Goal: Task Accomplishment & Management: Complete application form

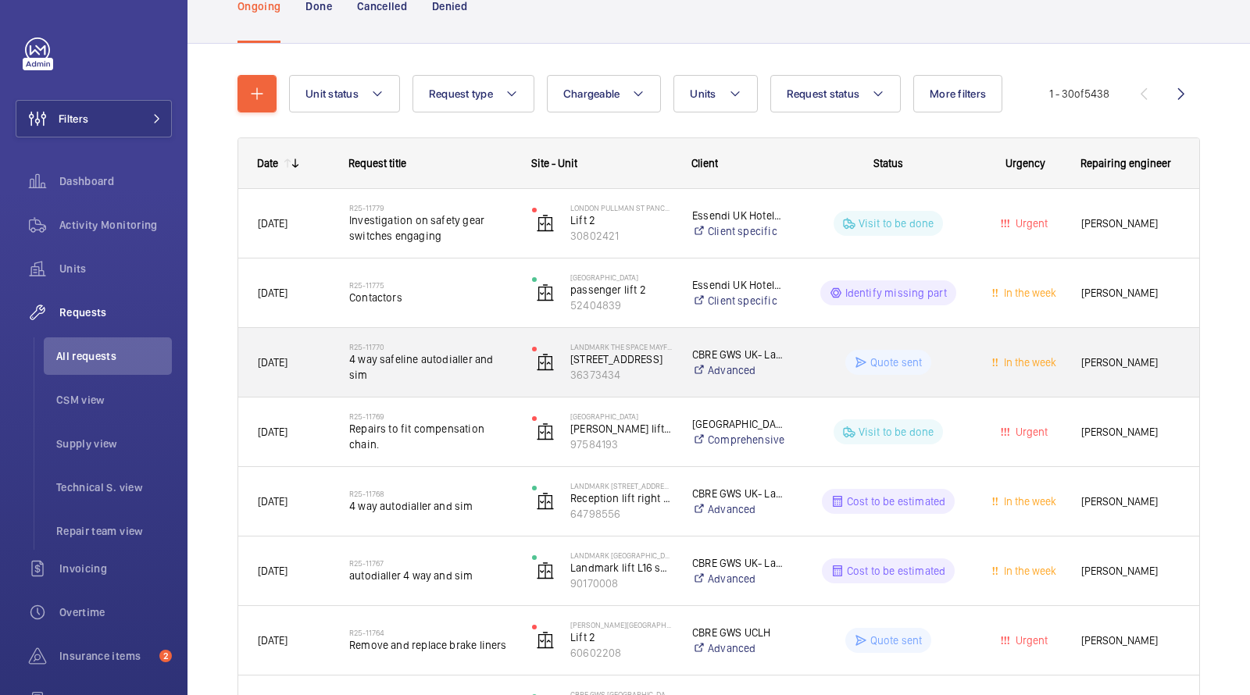
scroll to position [144, 0]
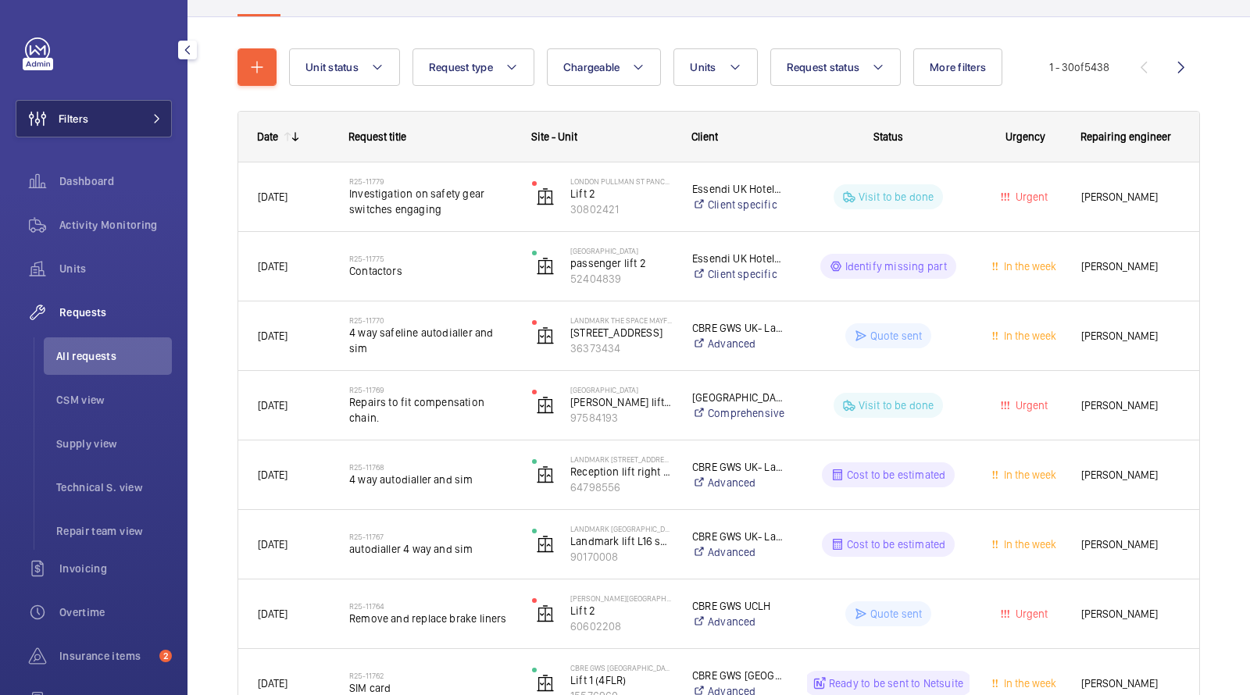
click at [129, 118] on button "Filters" at bounding box center [94, 118] width 156 height 37
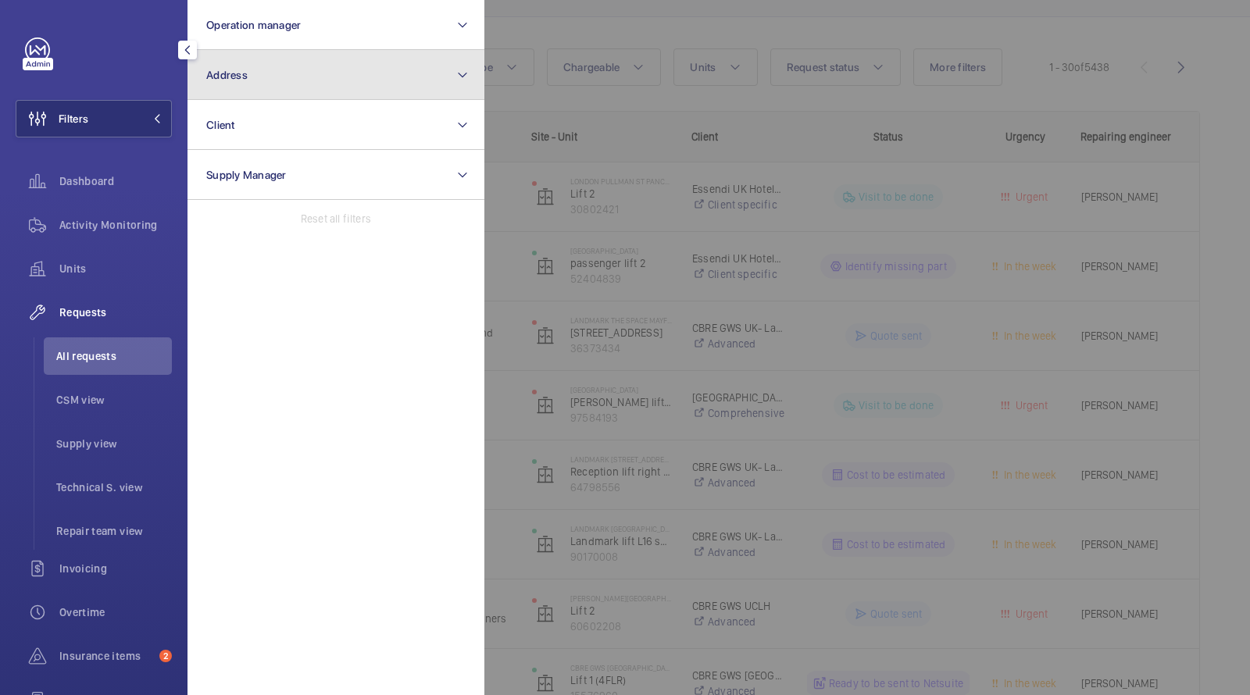
click at [291, 80] on button "Address" at bounding box center [335, 75] width 297 height 50
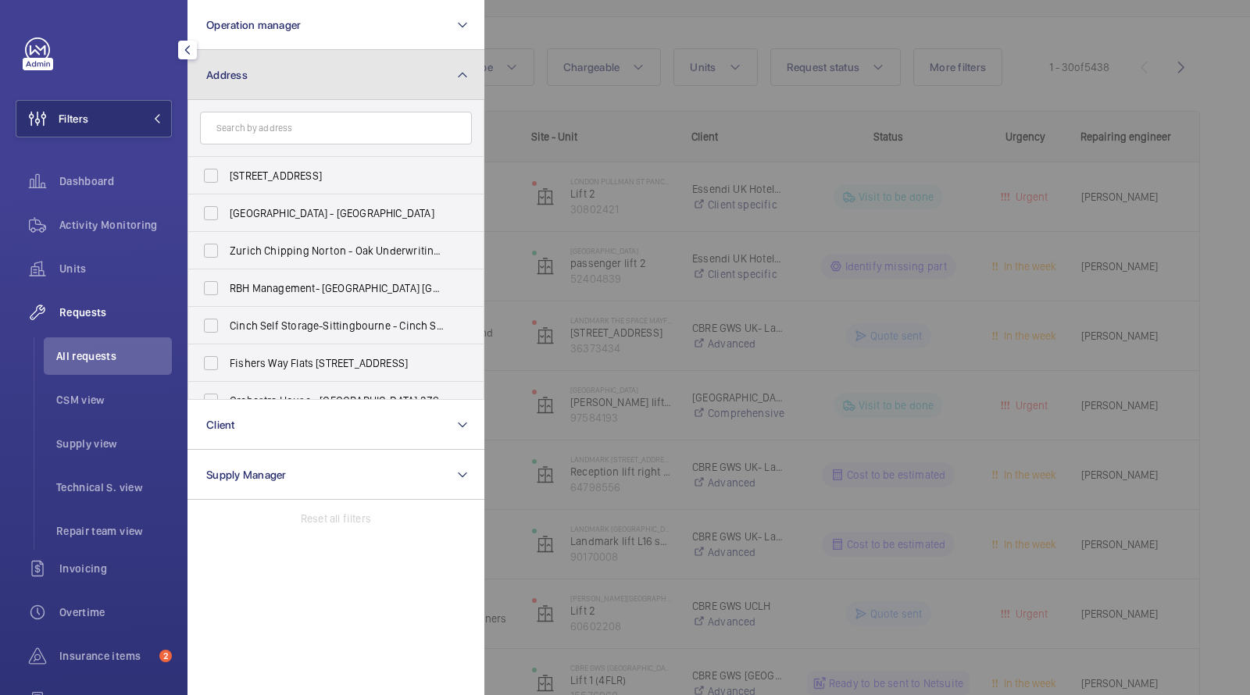
click at [293, 84] on button "Address" at bounding box center [335, 75] width 297 height 50
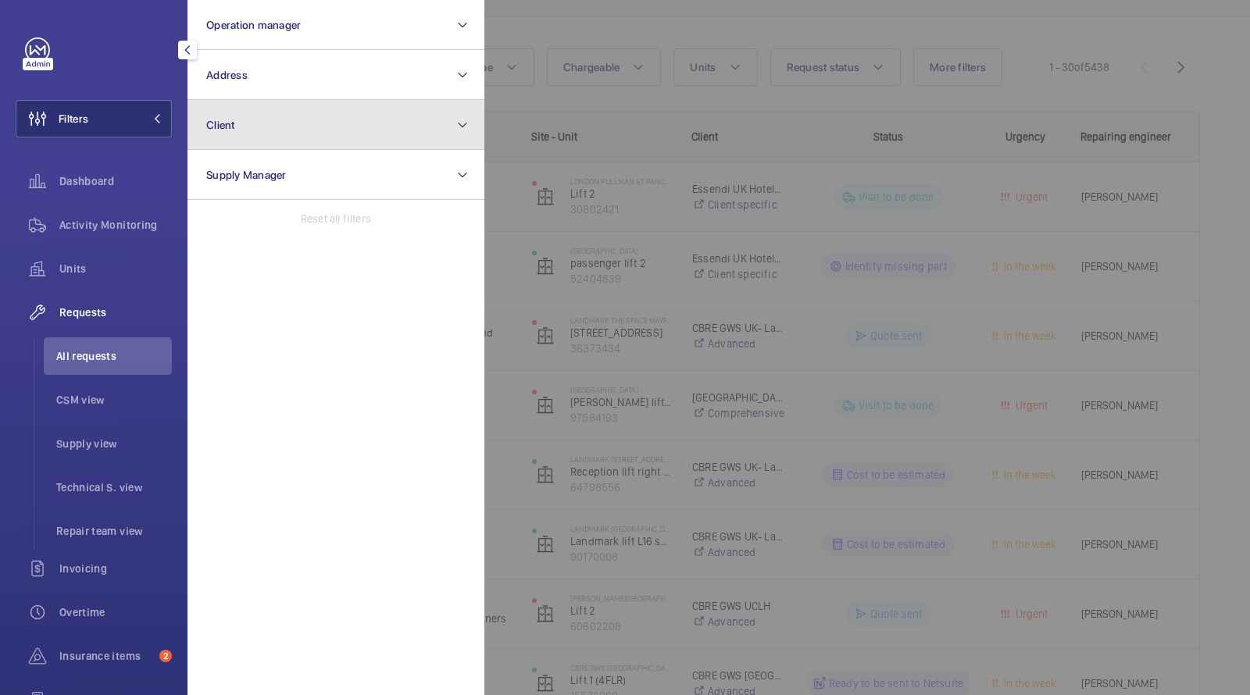
click at [256, 130] on button "Client" at bounding box center [335, 125] width 297 height 50
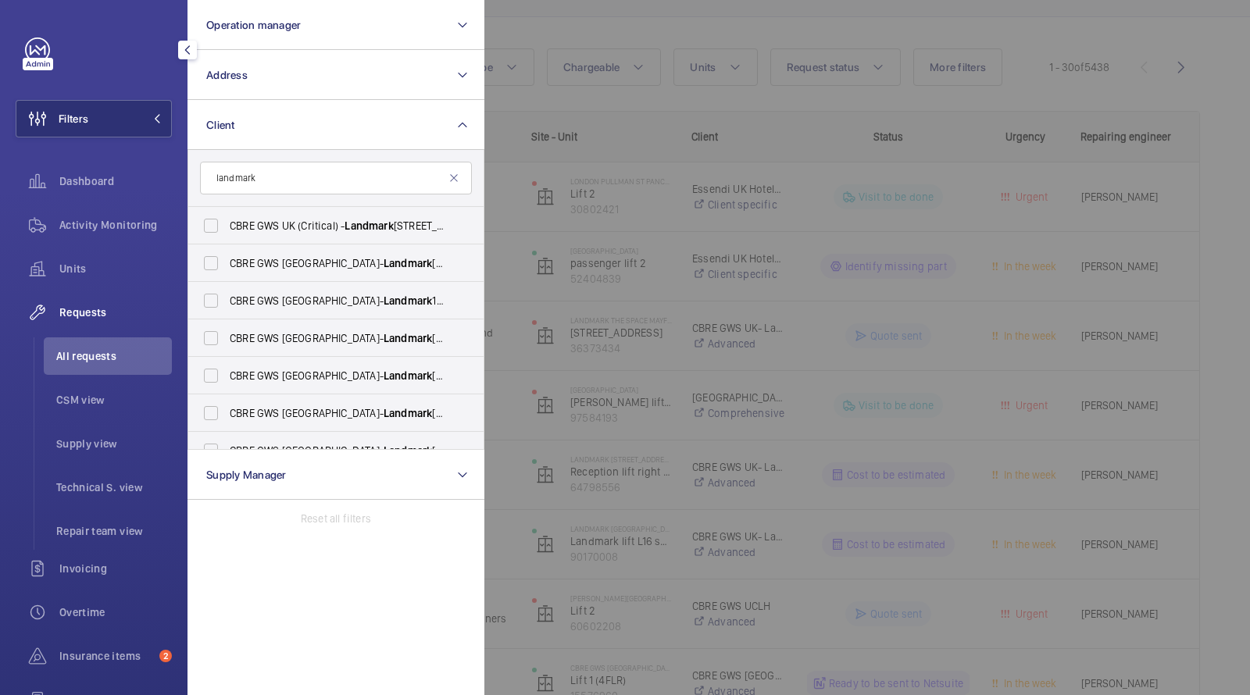
type input "landmark"
click at [92, 364] on li "All requests" at bounding box center [108, 355] width 128 height 37
click at [597, 38] on div at bounding box center [1109, 347] width 1250 height 695
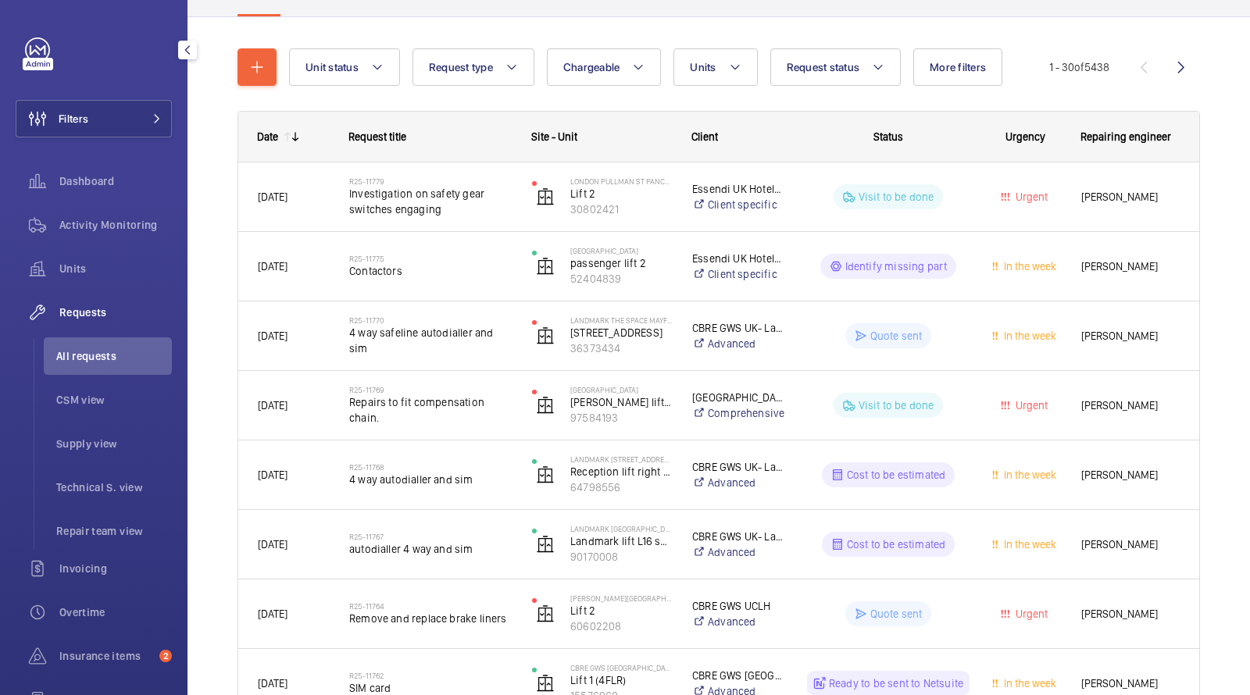
click at [98, 354] on span "All requests" at bounding box center [114, 356] width 116 height 16
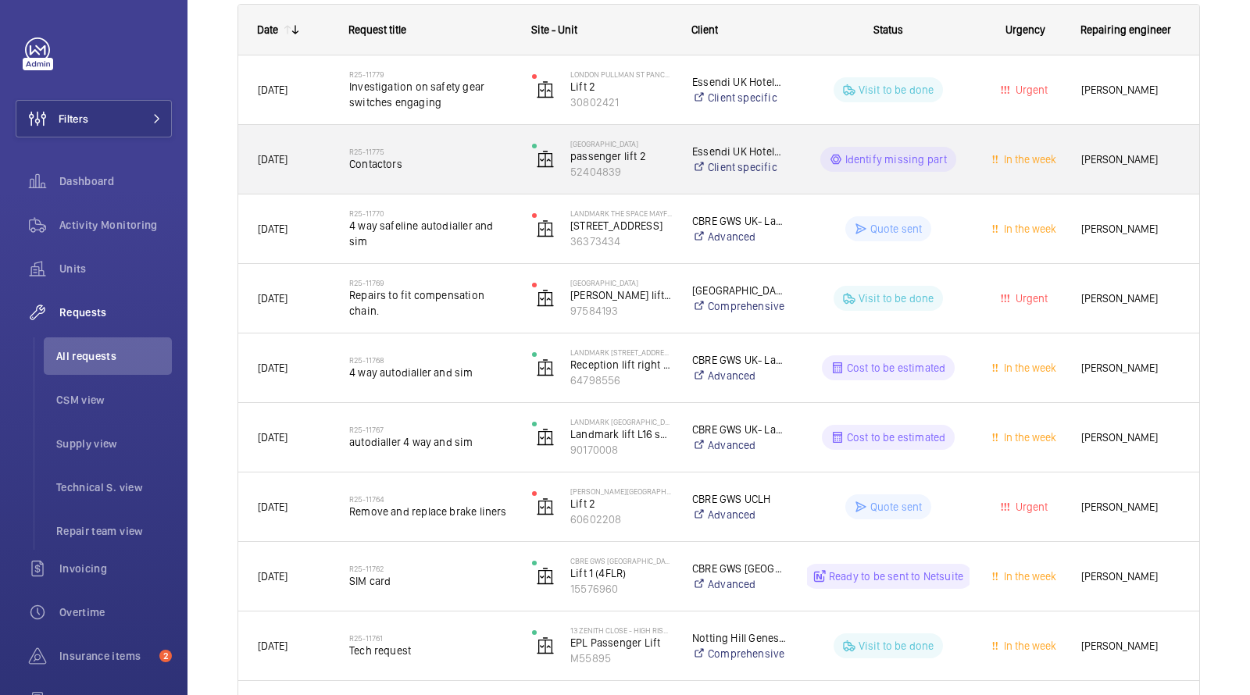
scroll to position [263, 0]
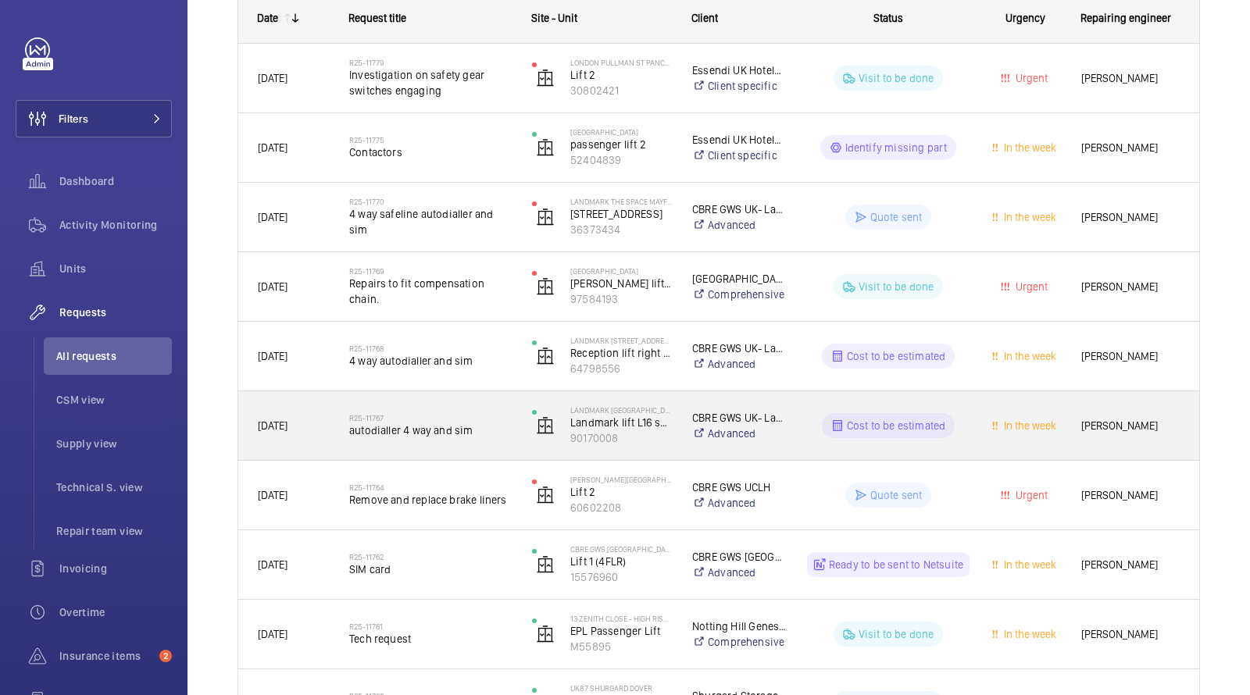
click at [449, 422] on span "autodialler 4 way and sim" at bounding box center [430, 430] width 162 height 16
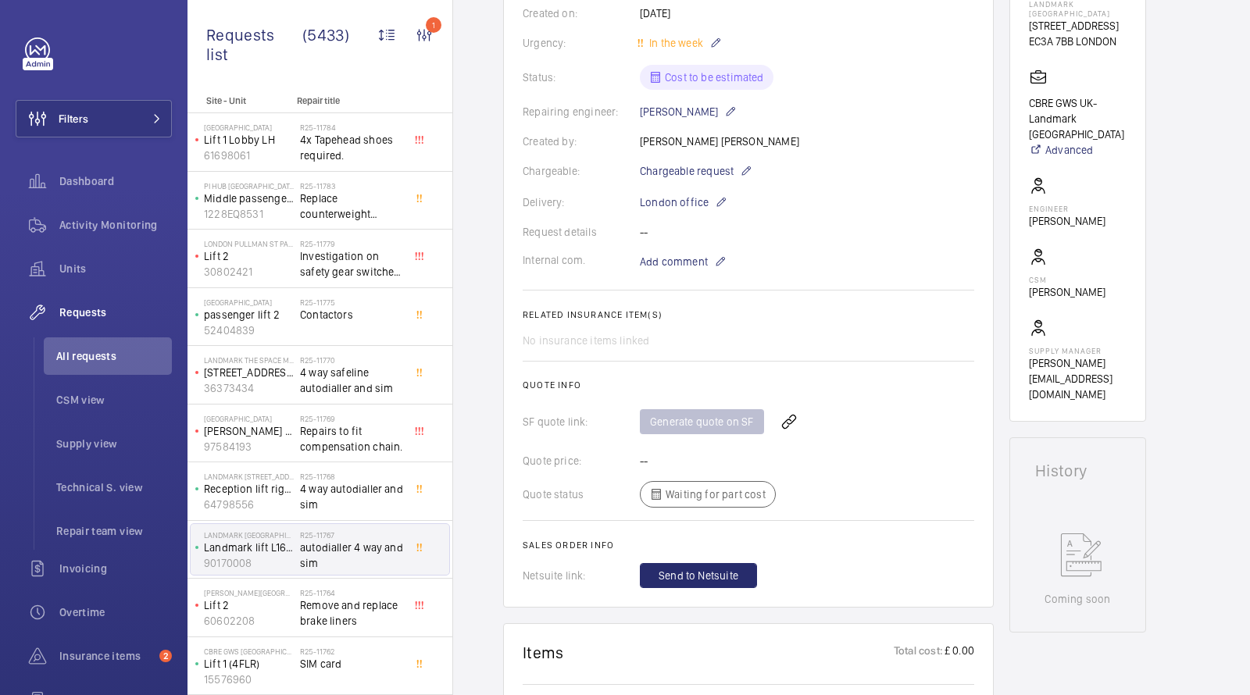
scroll to position [301, 0]
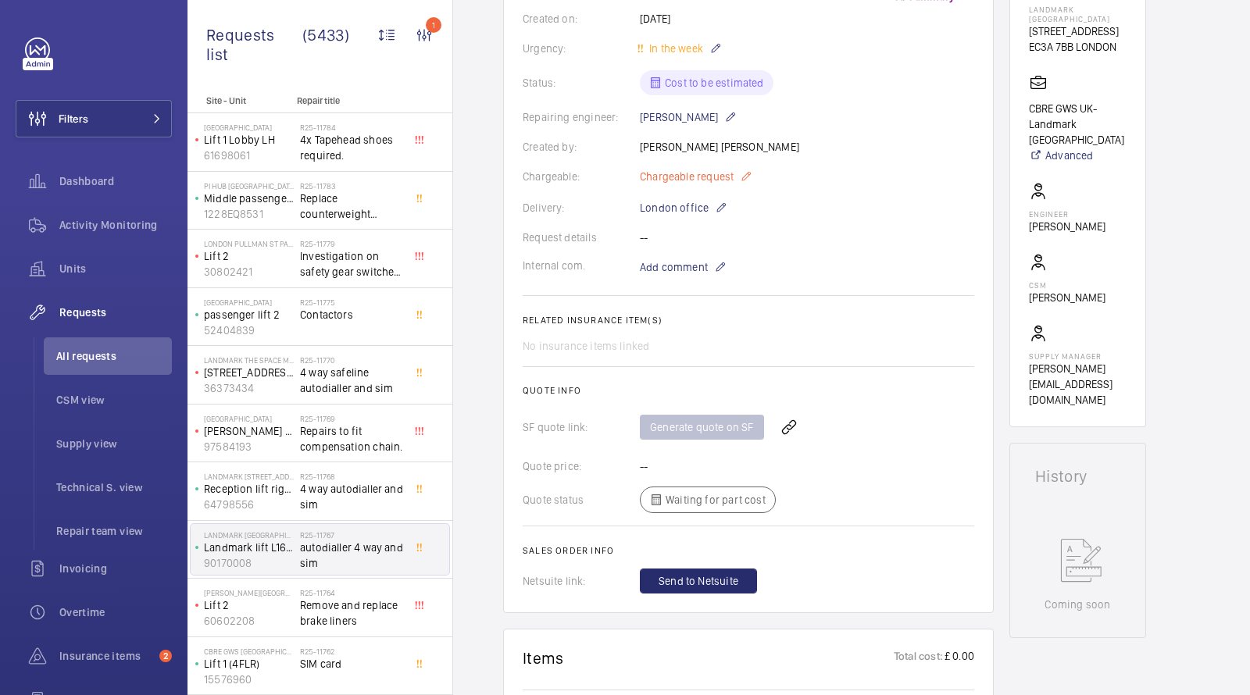
click at [695, 170] on span "Chargeable request" at bounding box center [687, 177] width 94 height 16
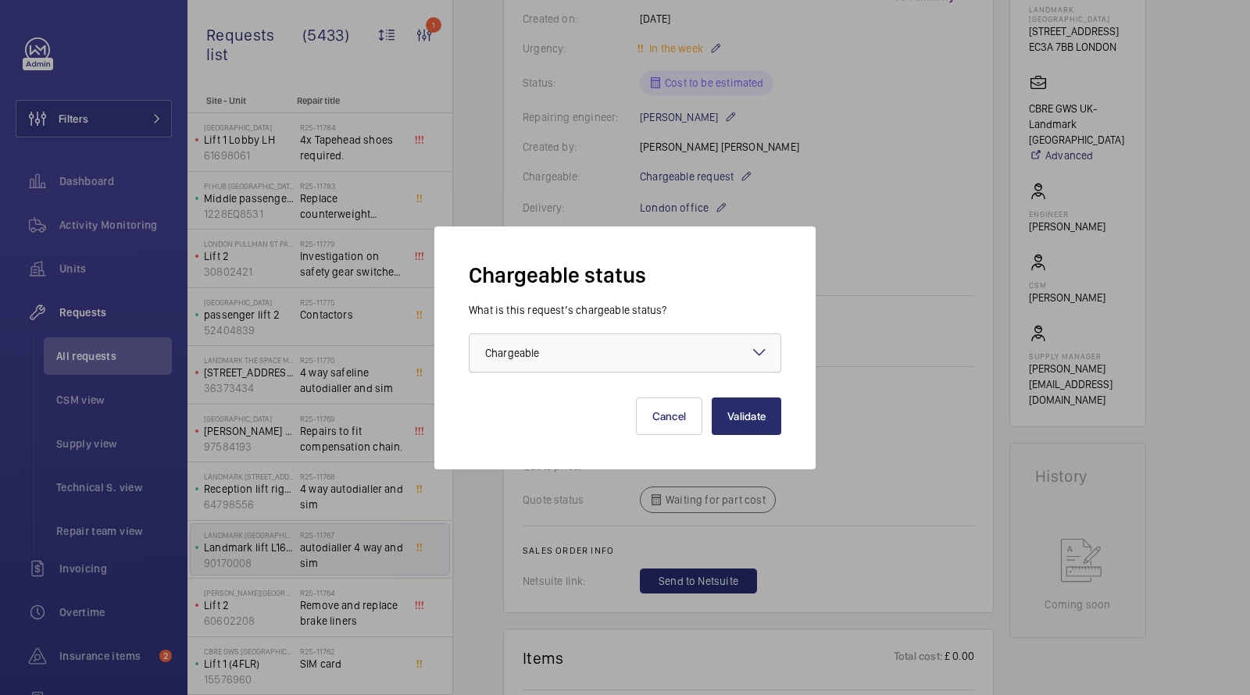
click at [611, 340] on div at bounding box center [624, 352] width 311 height 37
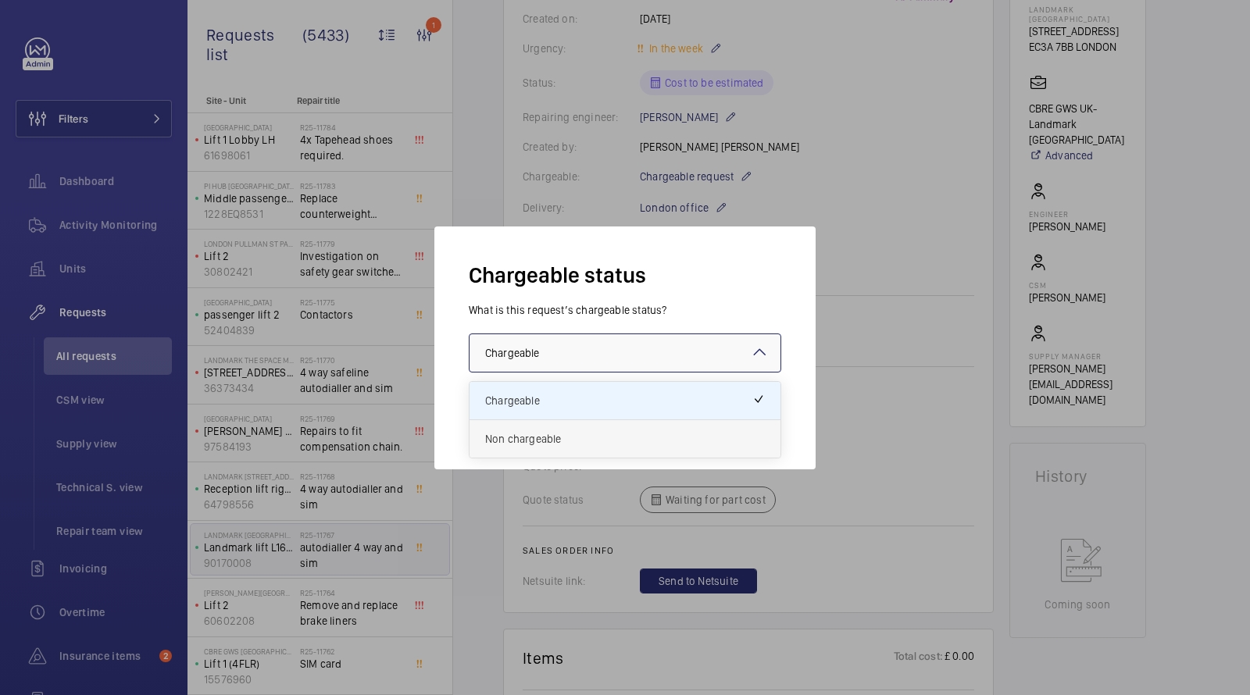
click at [540, 439] on span "Non chargeable" at bounding box center [625, 439] width 280 height 16
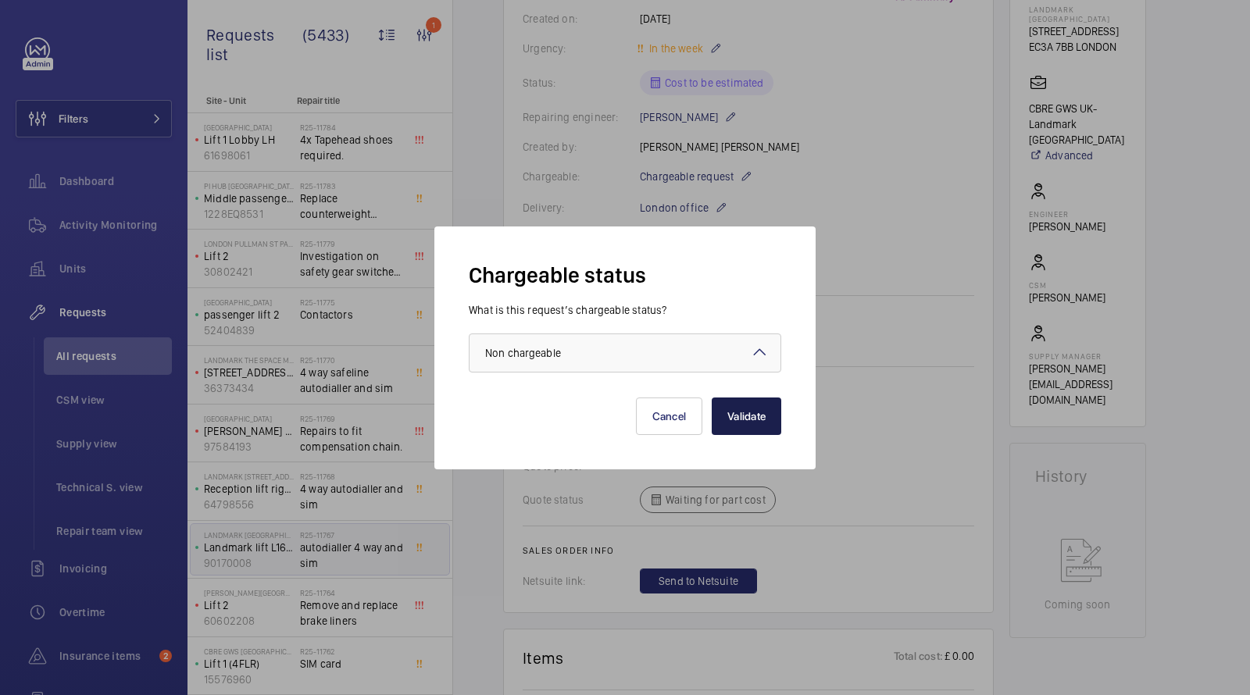
click at [741, 412] on button "Validate" at bounding box center [746, 416] width 70 height 37
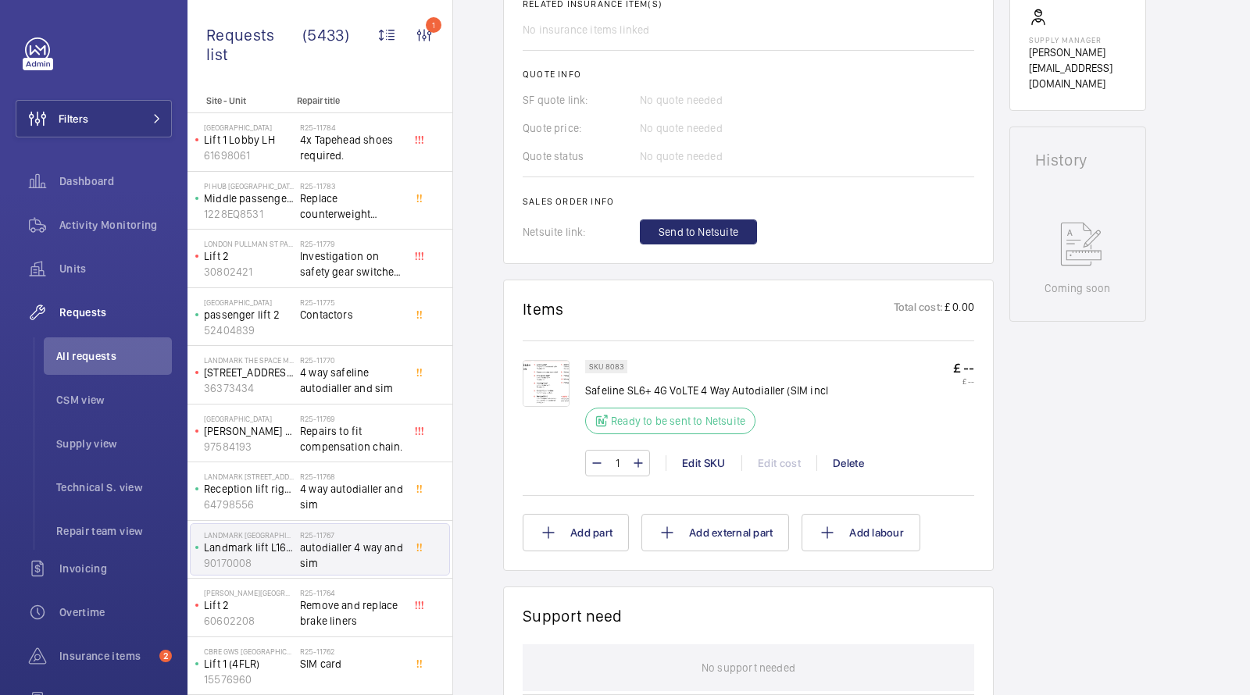
scroll to position [566, 0]
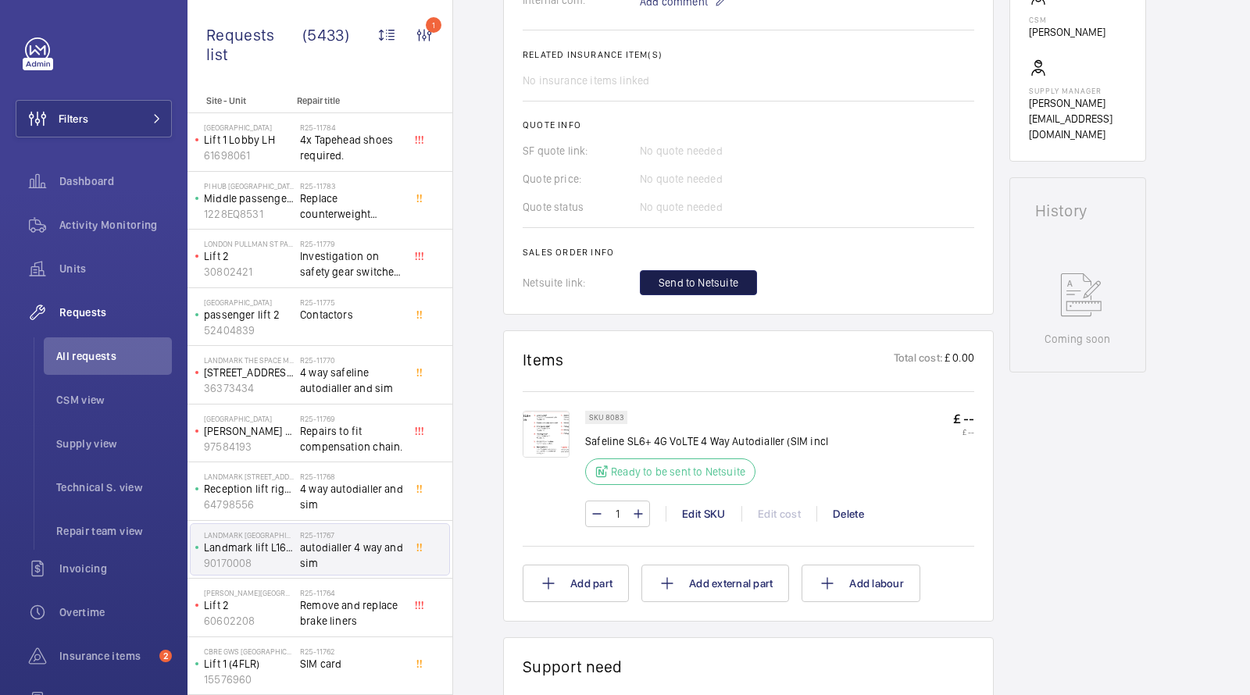
click at [697, 283] on span "Send to Netsuite" at bounding box center [698, 283] width 80 height 16
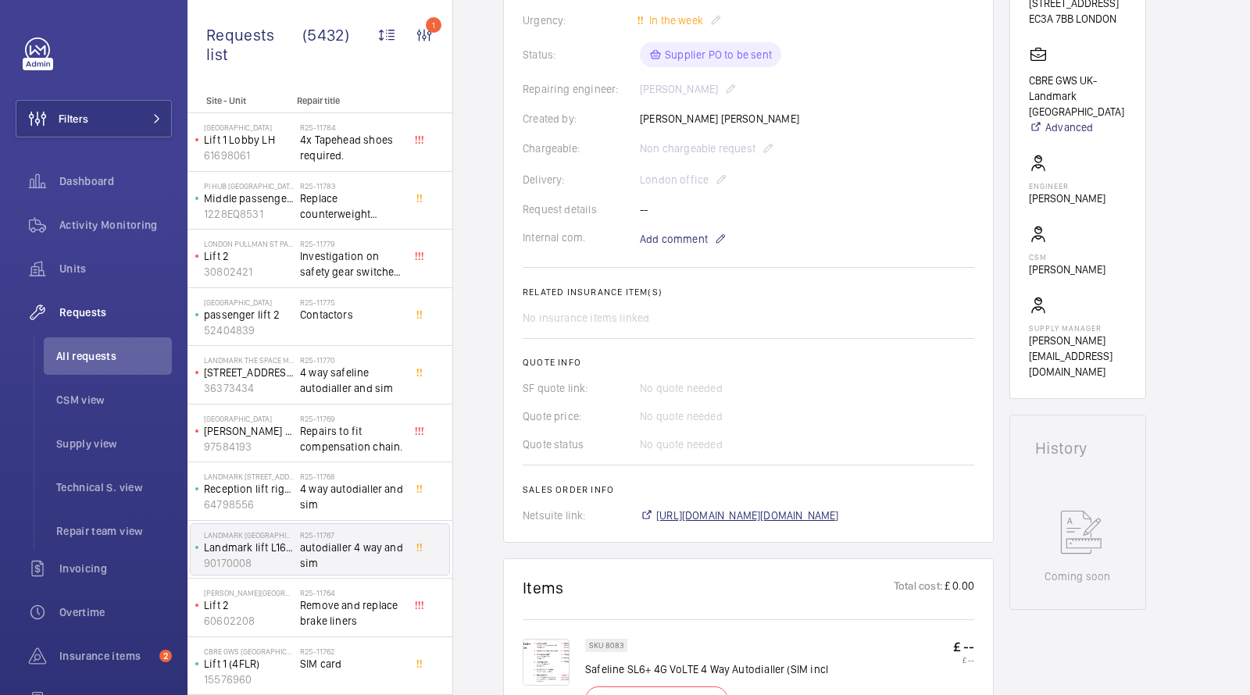
scroll to position [590, 0]
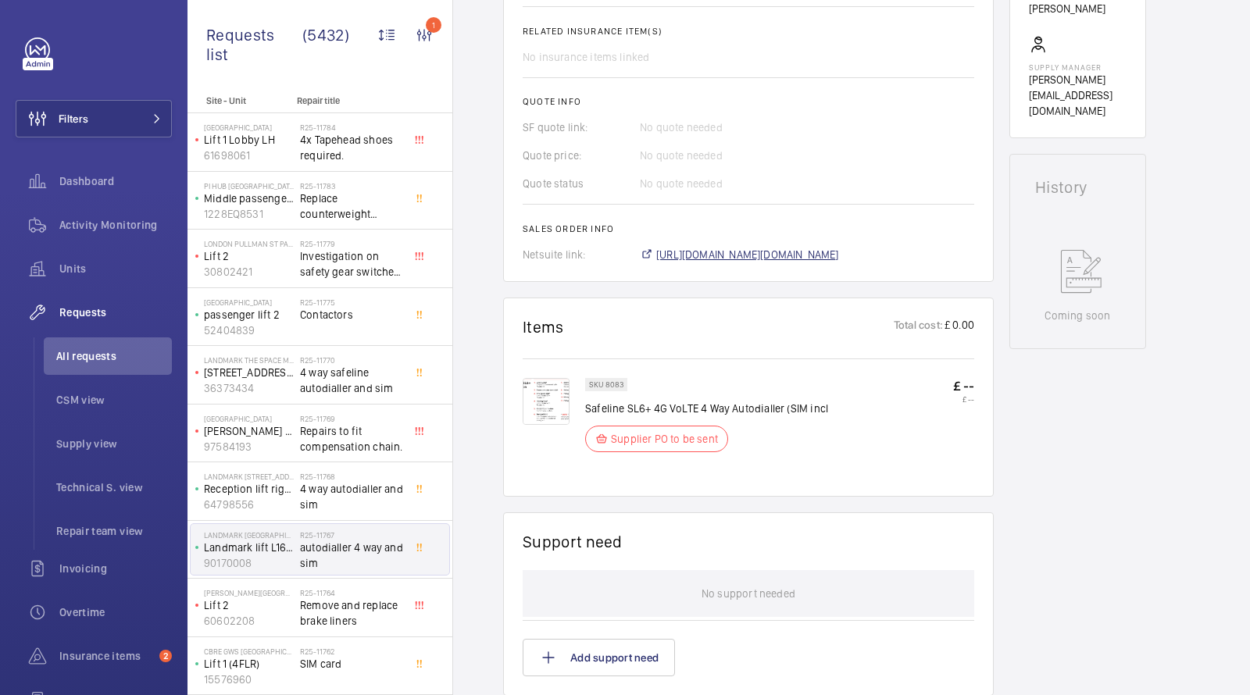
click at [712, 258] on span "[URL][DOMAIN_NAME][DOMAIN_NAME]" at bounding box center [747, 255] width 183 height 16
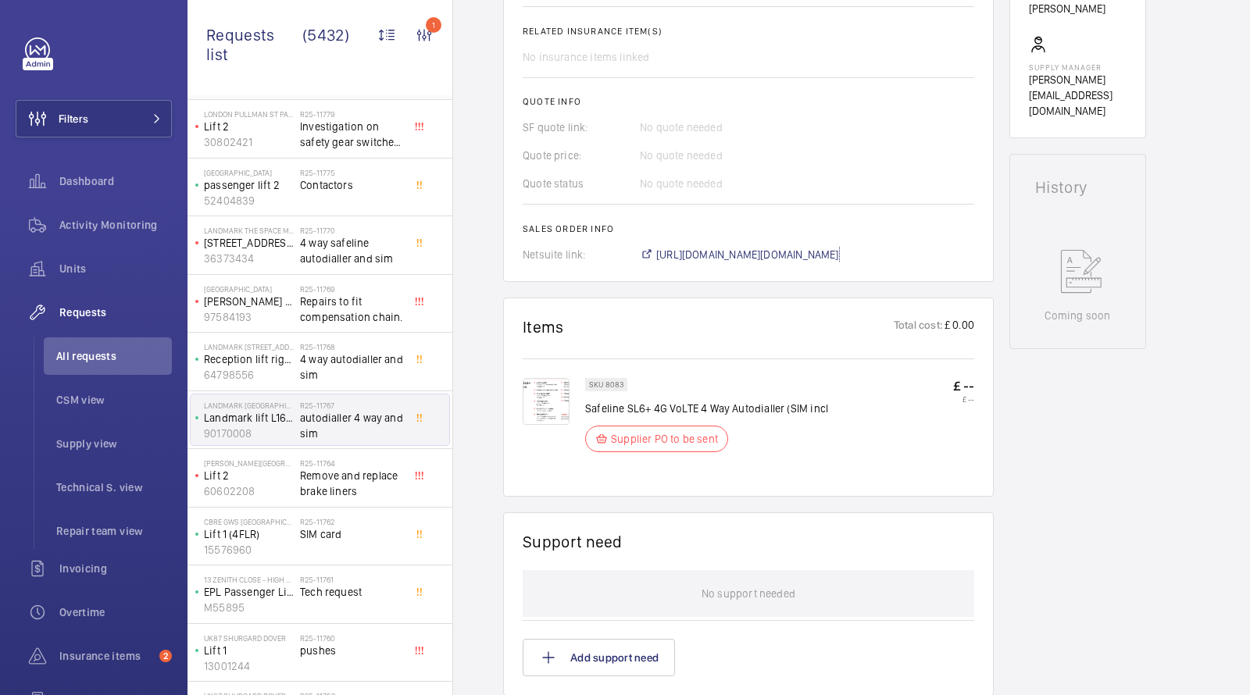
scroll to position [119, 0]
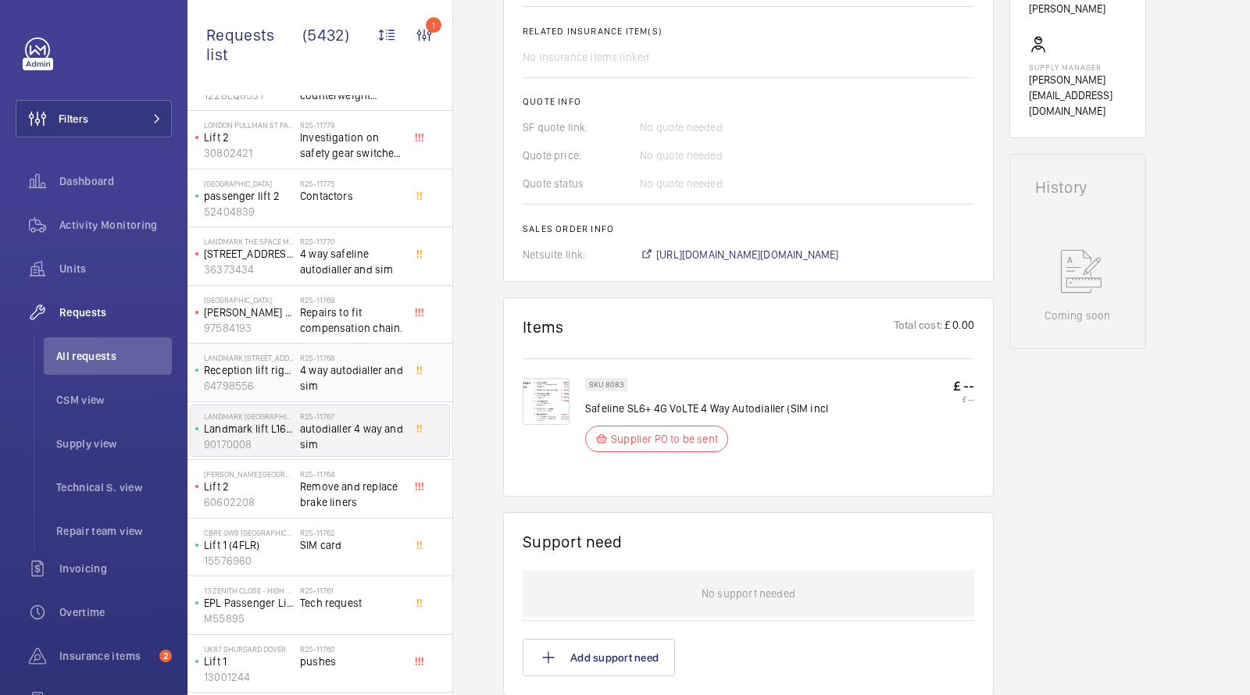
click at [358, 367] on span "4 way autodialler and sim" at bounding box center [351, 377] width 103 height 31
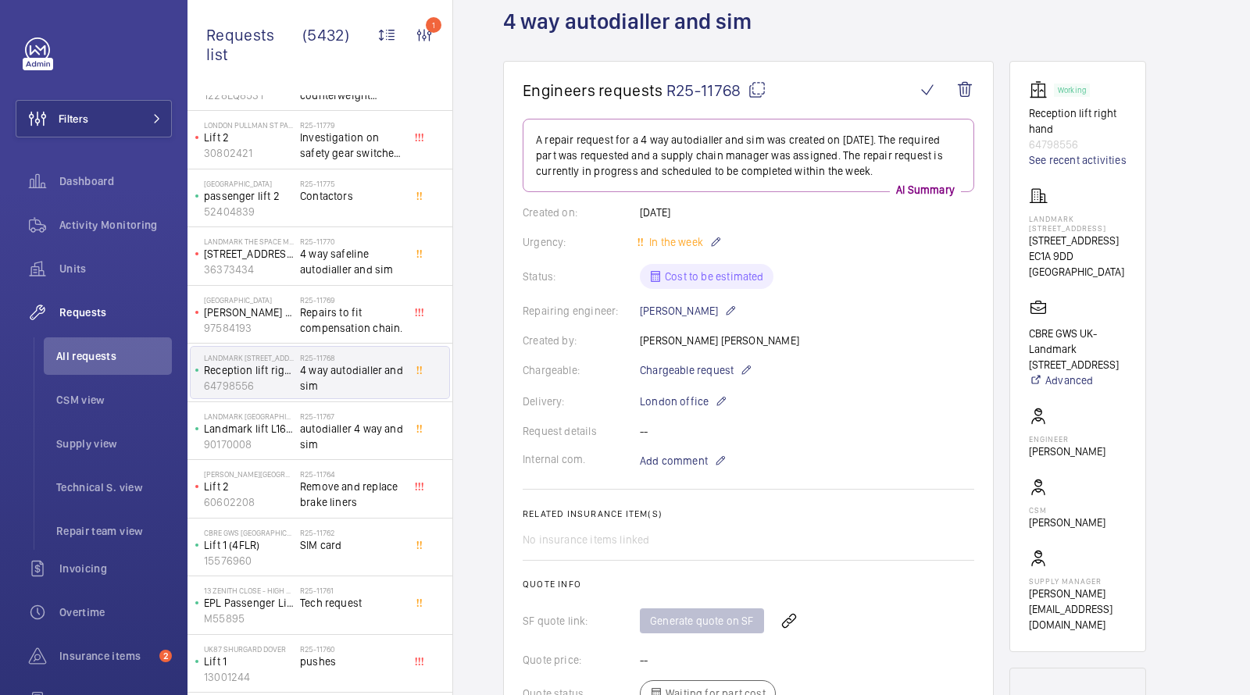
scroll to position [229, 0]
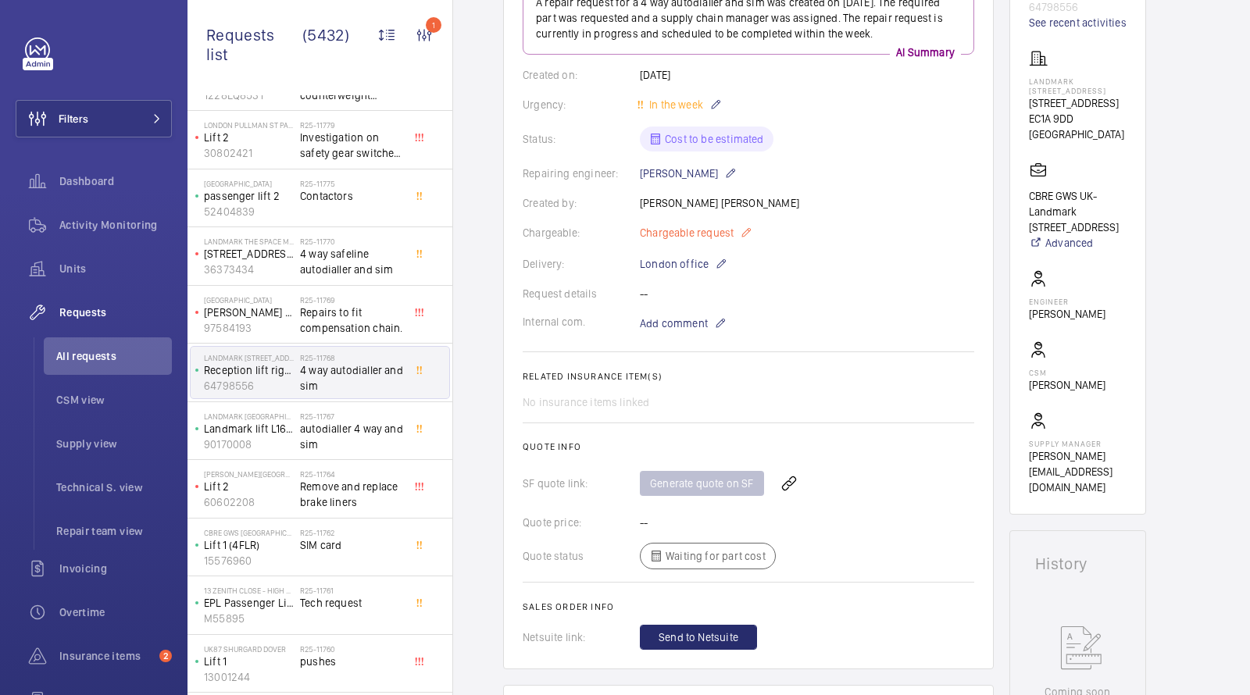
click at [676, 225] on span "Chargeable request" at bounding box center [687, 233] width 94 height 16
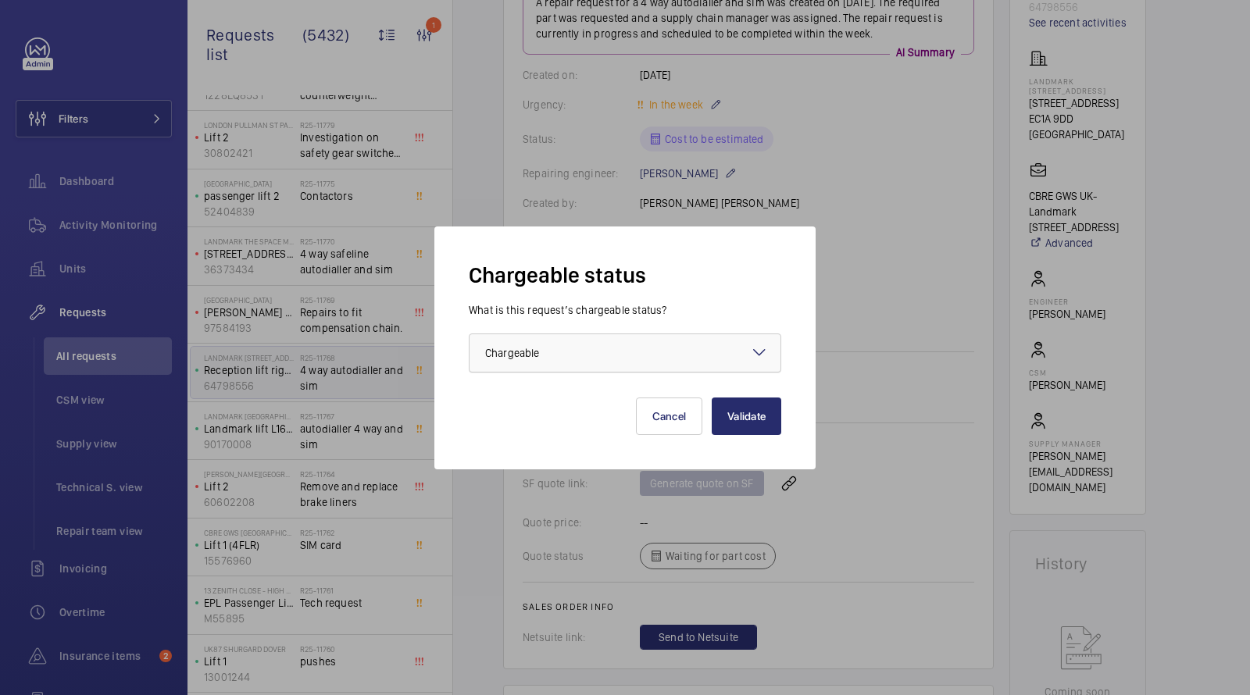
click at [633, 348] on div at bounding box center [624, 352] width 311 height 37
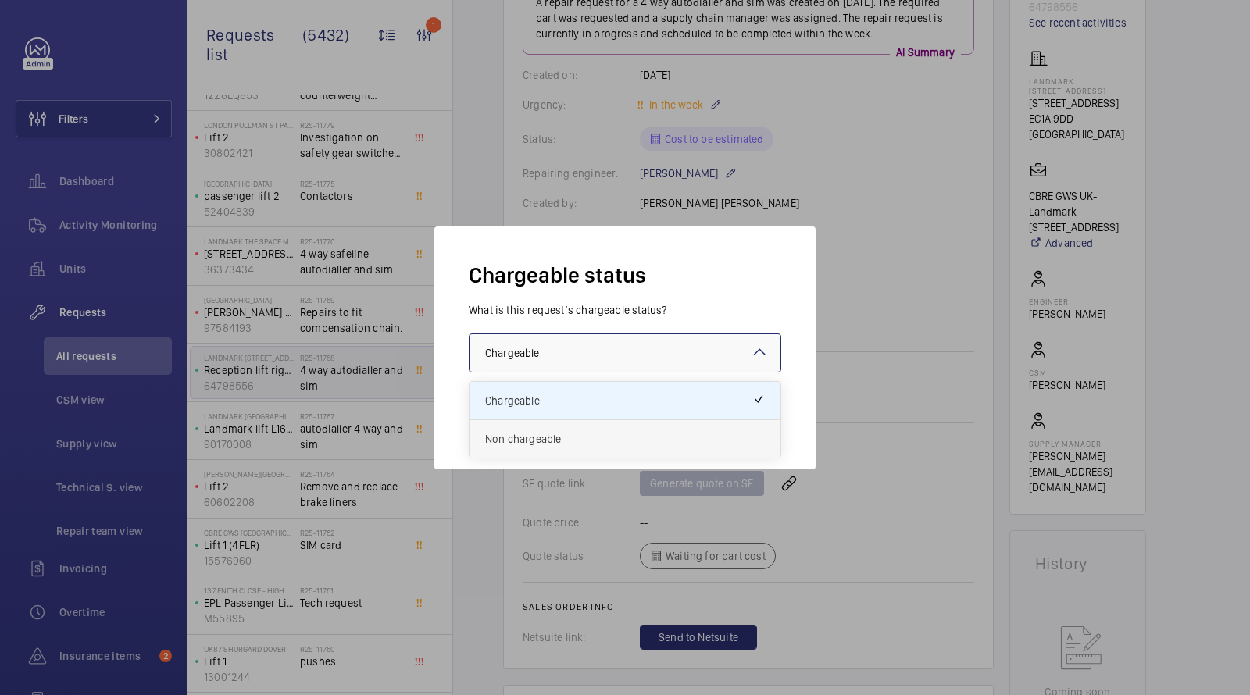
click at [563, 441] on span "Non chargeable" at bounding box center [625, 439] width 280 height 16
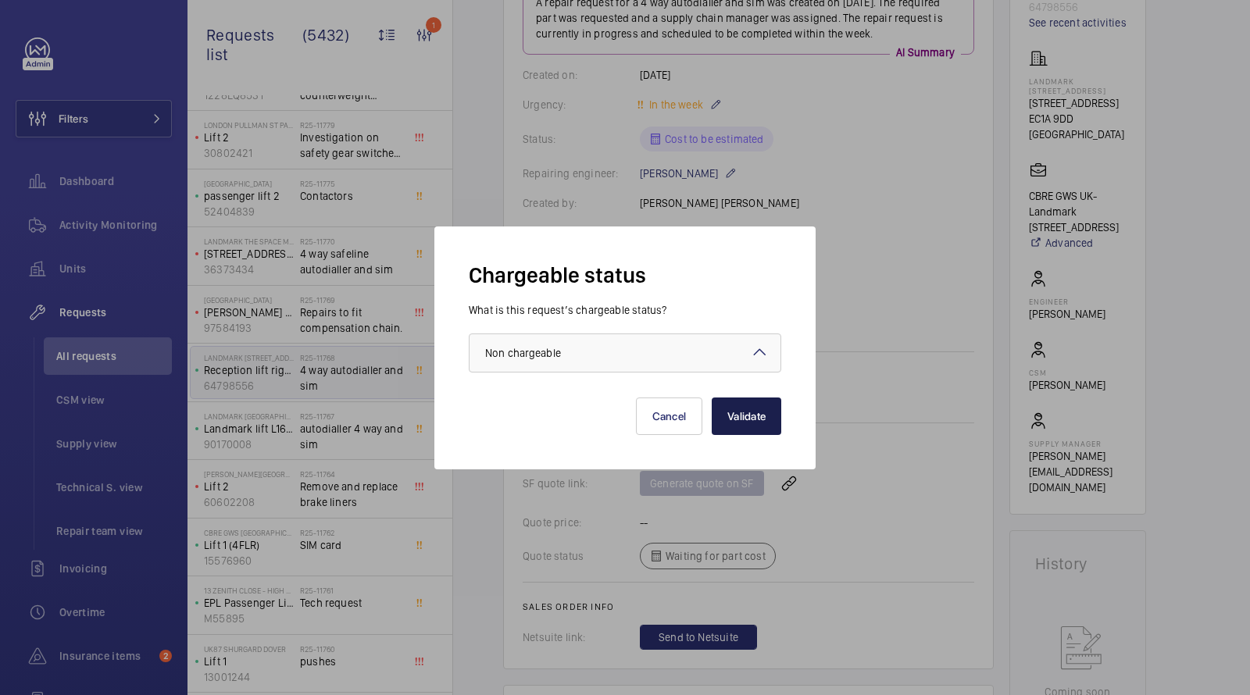
click at [761, 412] on button "Validate" at bounding box center [746, 416] width 70 height 37
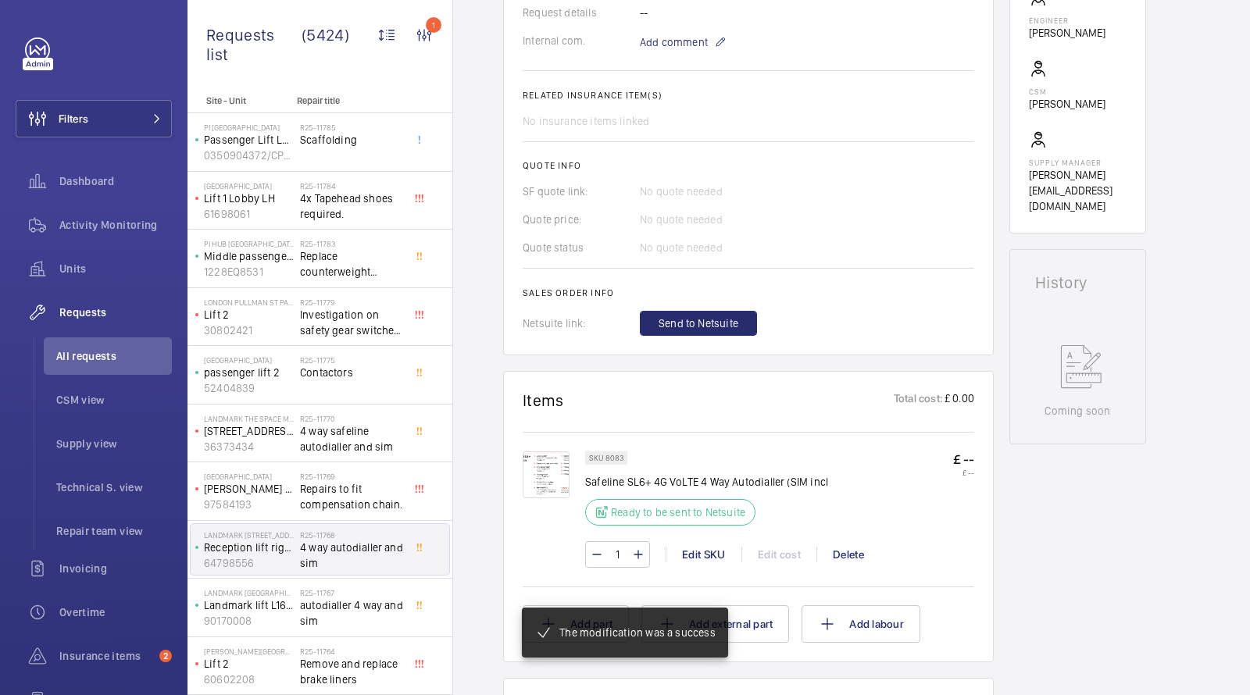
scroll to position [526, 0]
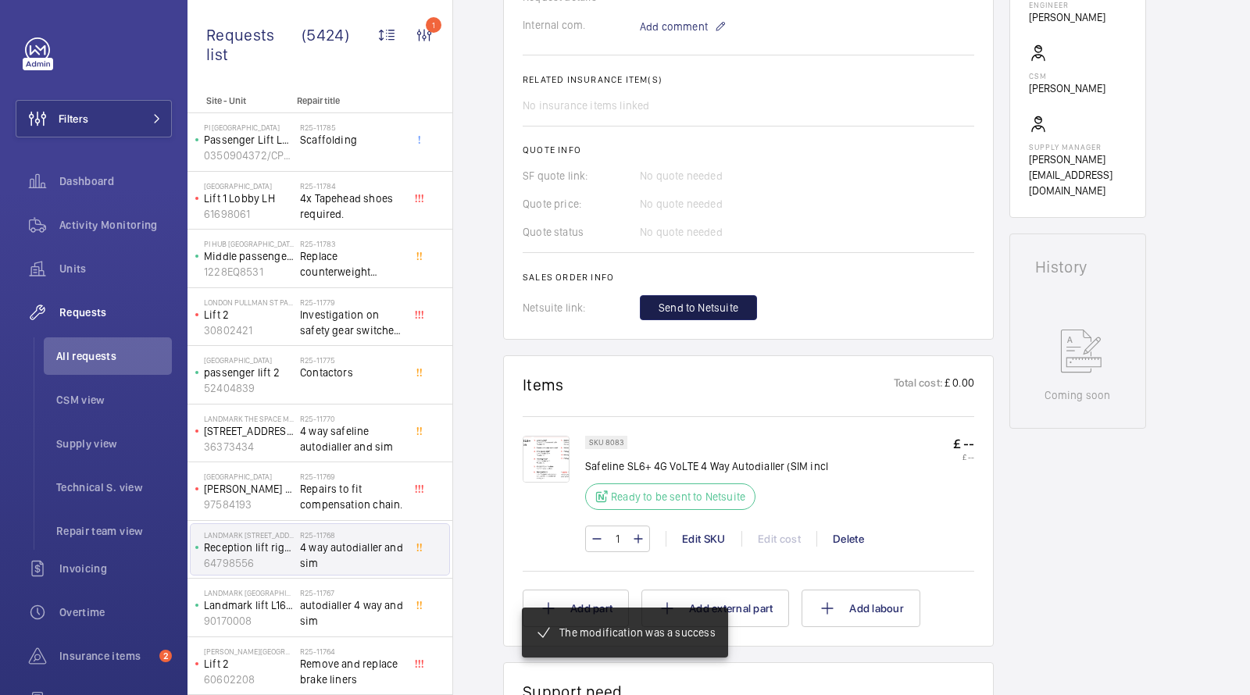
click at [682, 310] on span "Send to Netsuite" at bounding box center [698, 308] width 80 height 16
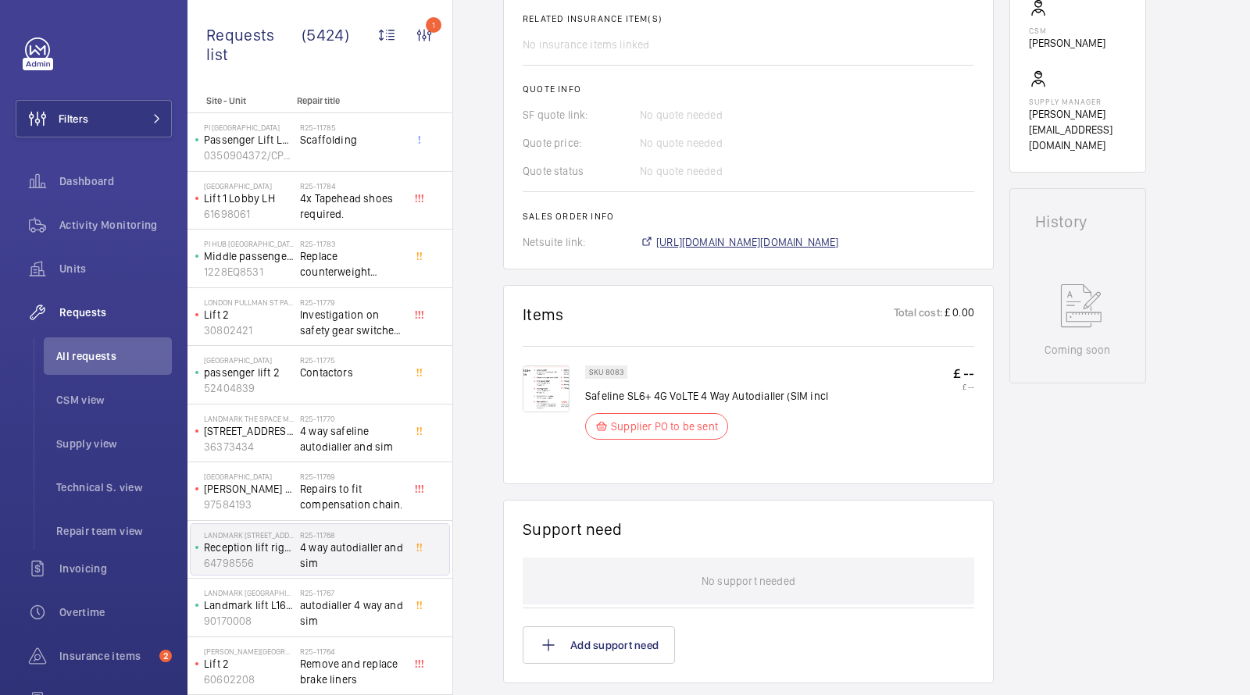
scroll to position [586, 0]
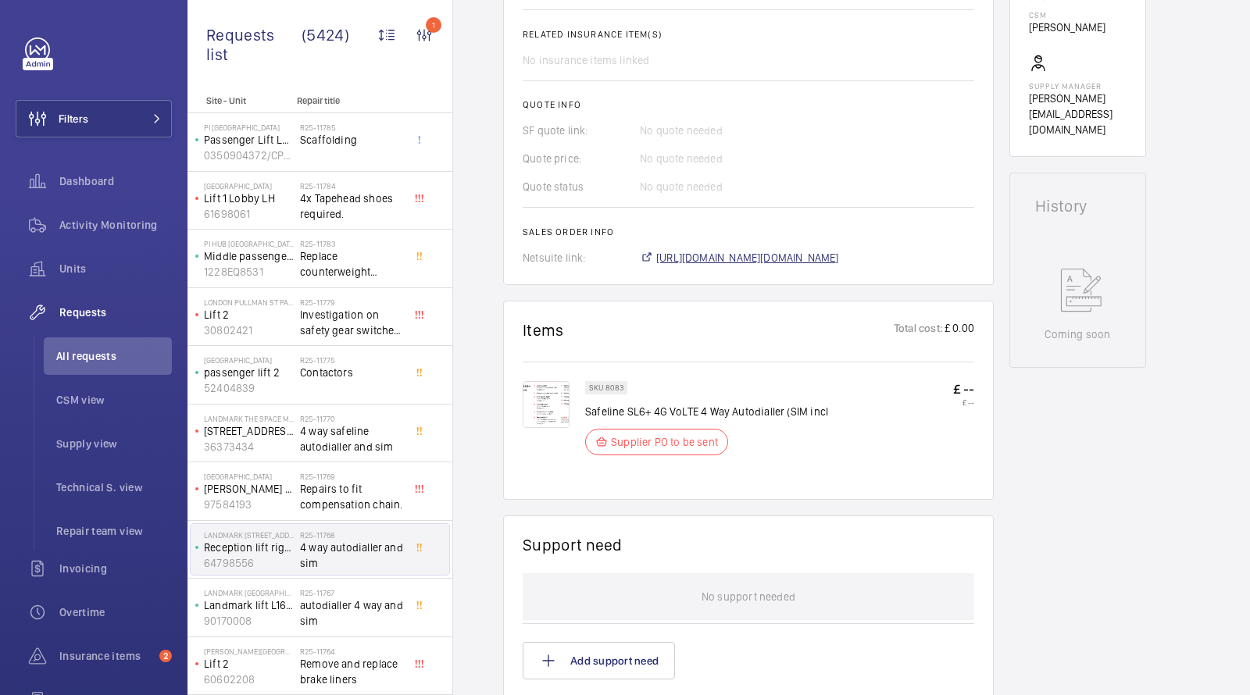
click at [714, 250] on span "[URL][DOMAIN_NAME][DOMAIN_NAME]" at bounding box center [747, 258] width 183 height 16
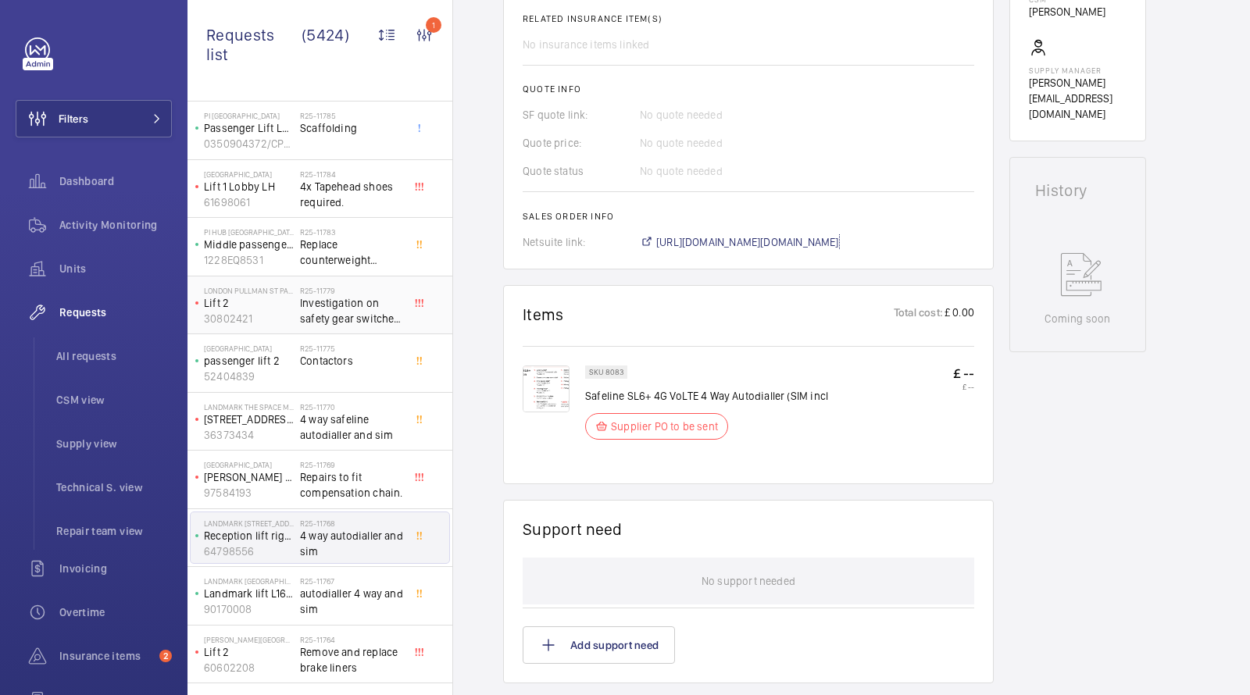
scroll to position [0, 0]
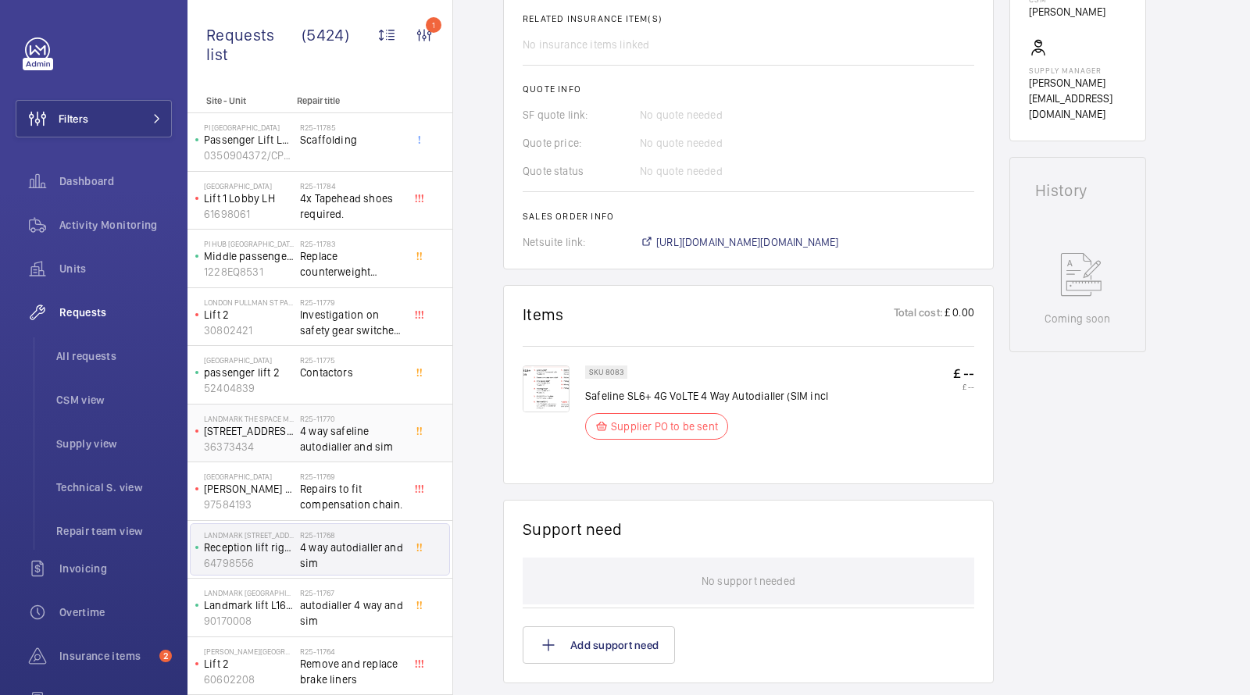
click at [335, 431] on span "4 way safeline autodialler and sim" at bounding box center [351, 438] width 103 height 31
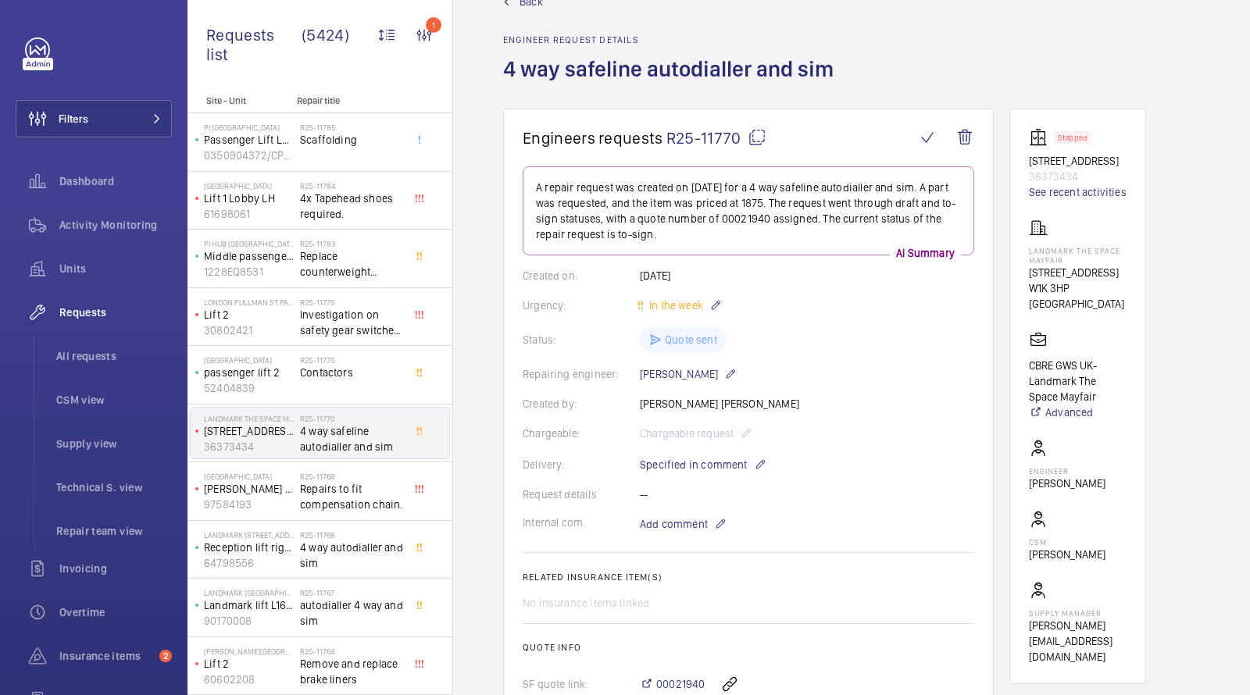
scroll to position [209, 0]
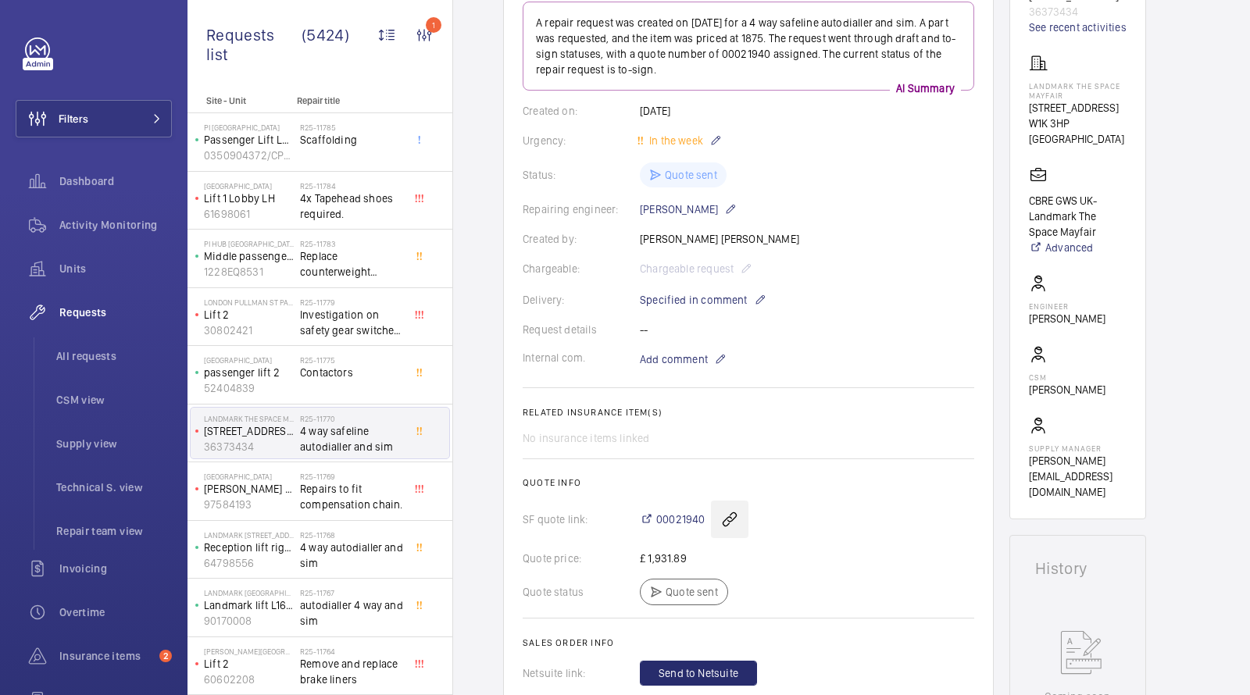
click at [724, 520] on wm-front-icon-button at bounding box center [729, 519] width 37 height 37
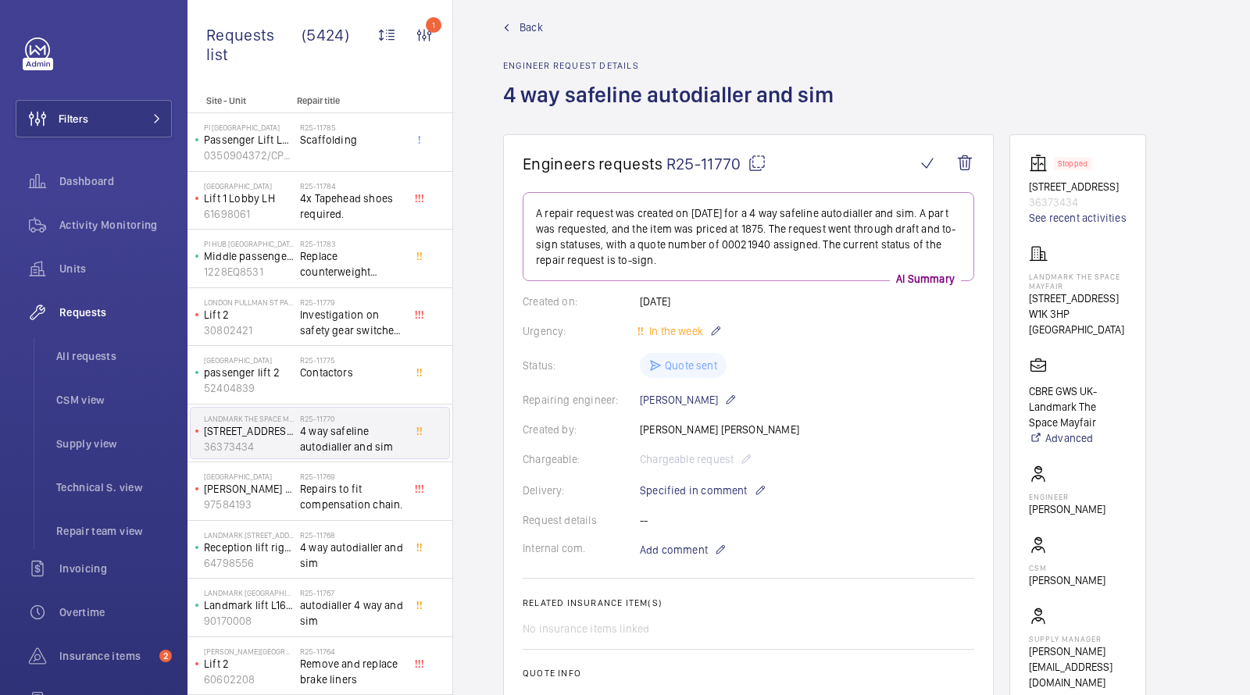
scroll to position [0, 0]
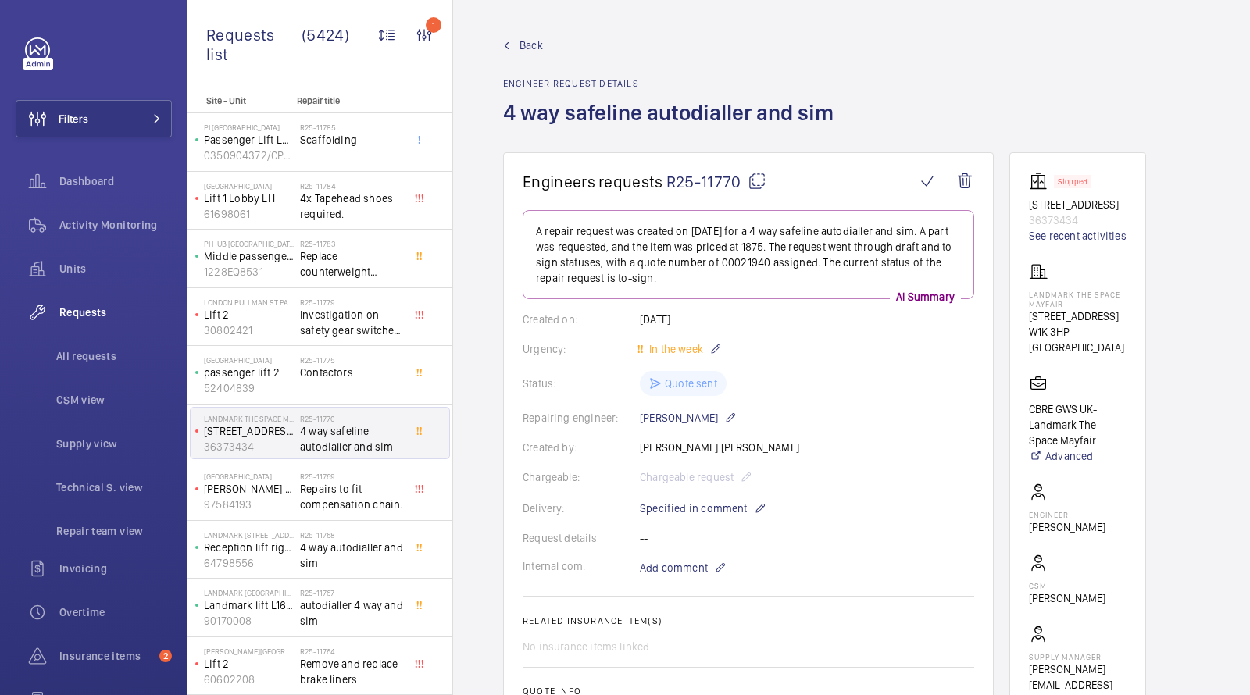
click at [1050, 219] on p "36373434" at bounding box center [1078, 220] width 98 height 16
click at [1050, 213] on p "36373434" at bounding box center [1078, 220] width 98 height 16
click at [1050, 205] on p "[STREET_ADDRESS]" at bounding box center [1078, 205] width 98 height 16
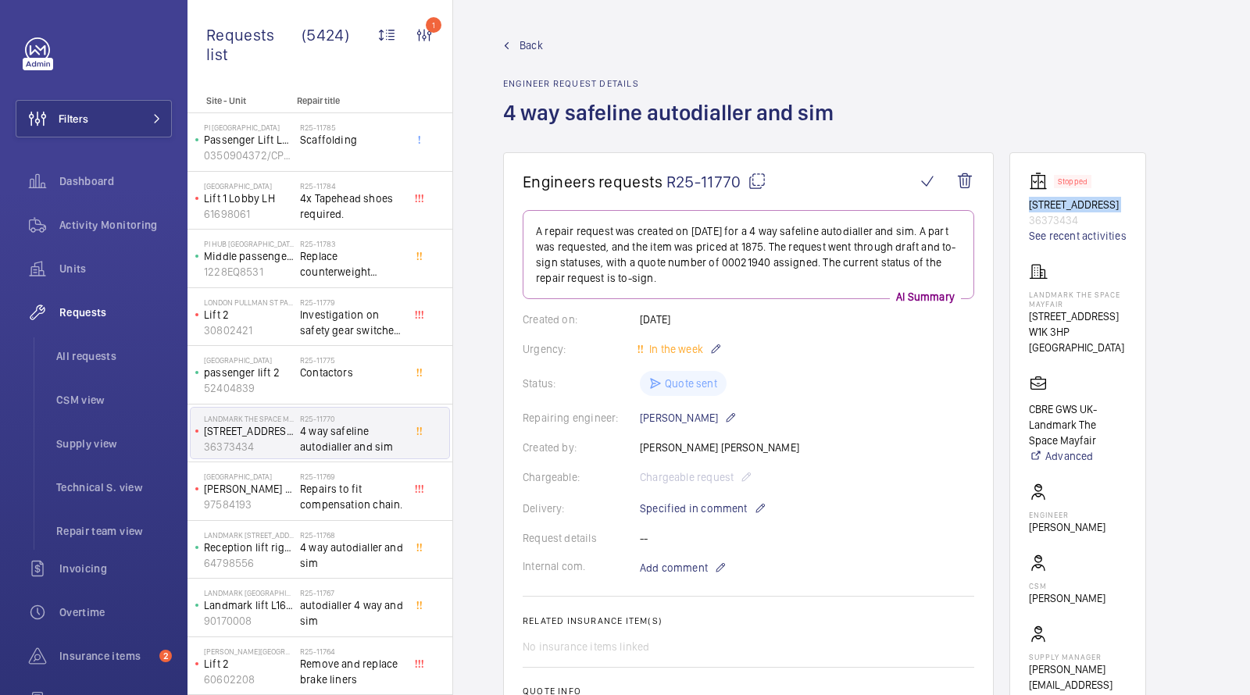
copy p "[STREET_ADDRESS]"
click at [958, 181] on wm-front-icon-button at bounding box center [964, 180] width 37 height 37
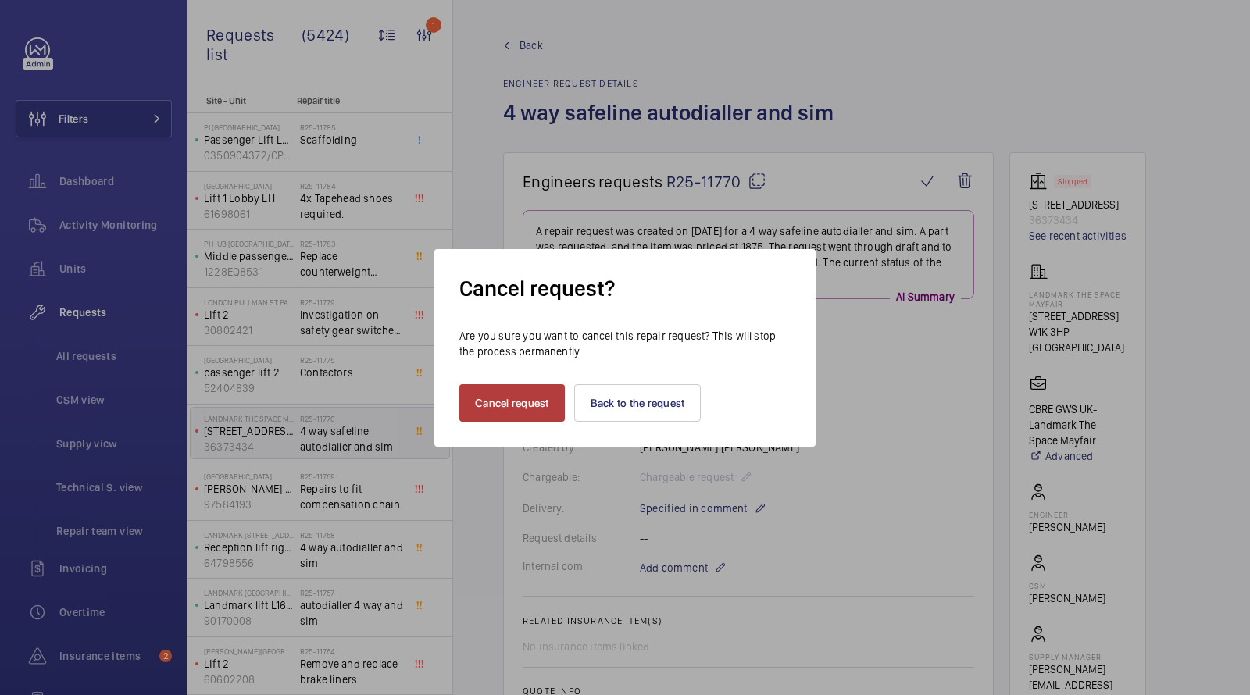
click at [504, 401] on button "Cancel request" at bounding box center [511, 402] width 105 height 37
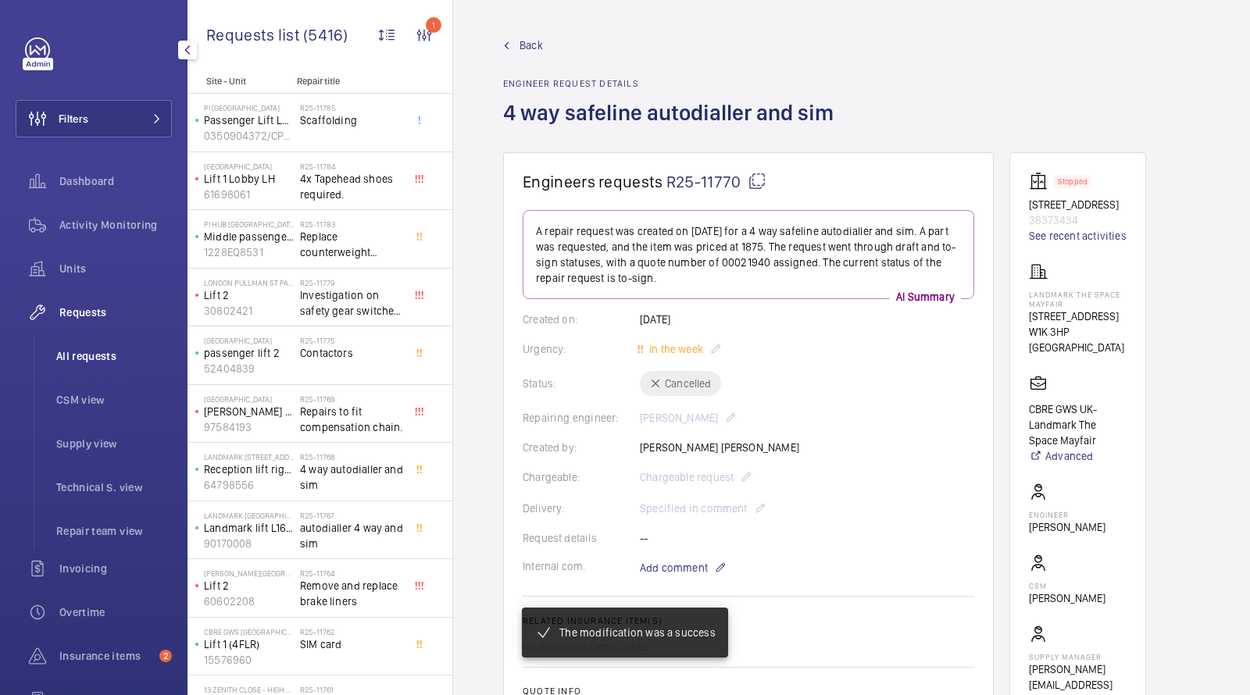
click at [73, 355] on span "All requests" at bounding box center [114, 356] width 116 height 16
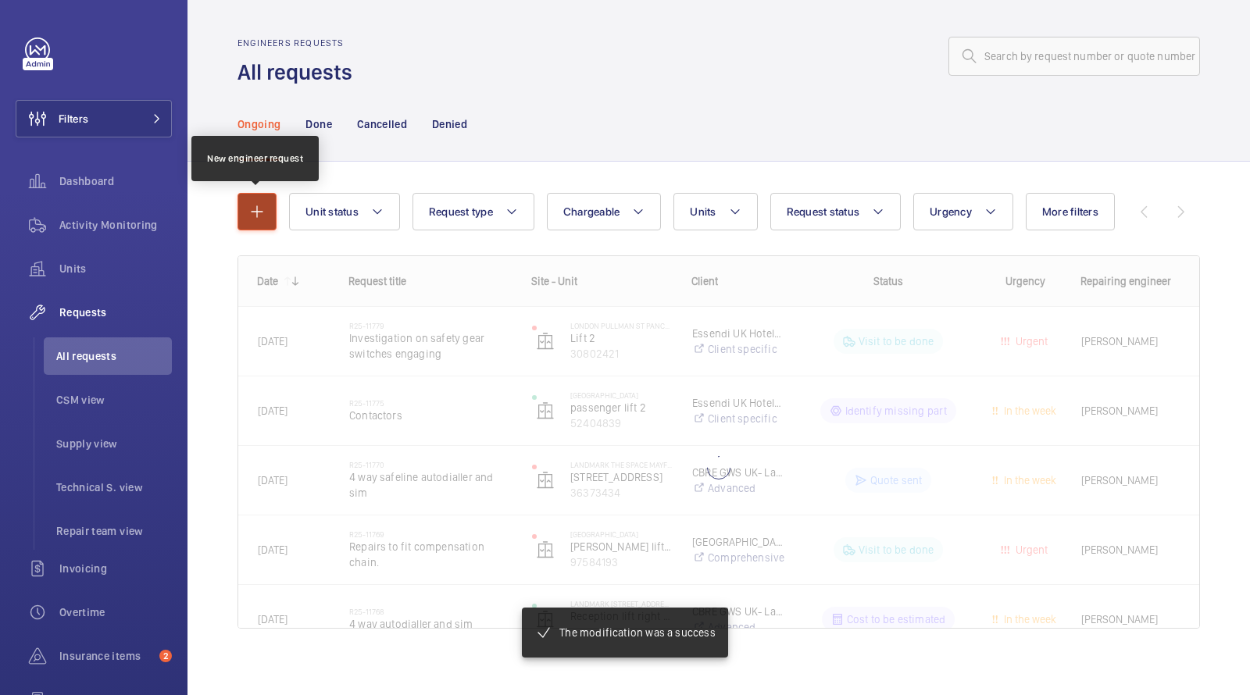
click at [258, 223] on button "button" at bounding box center [256, 211] width 39 height 37
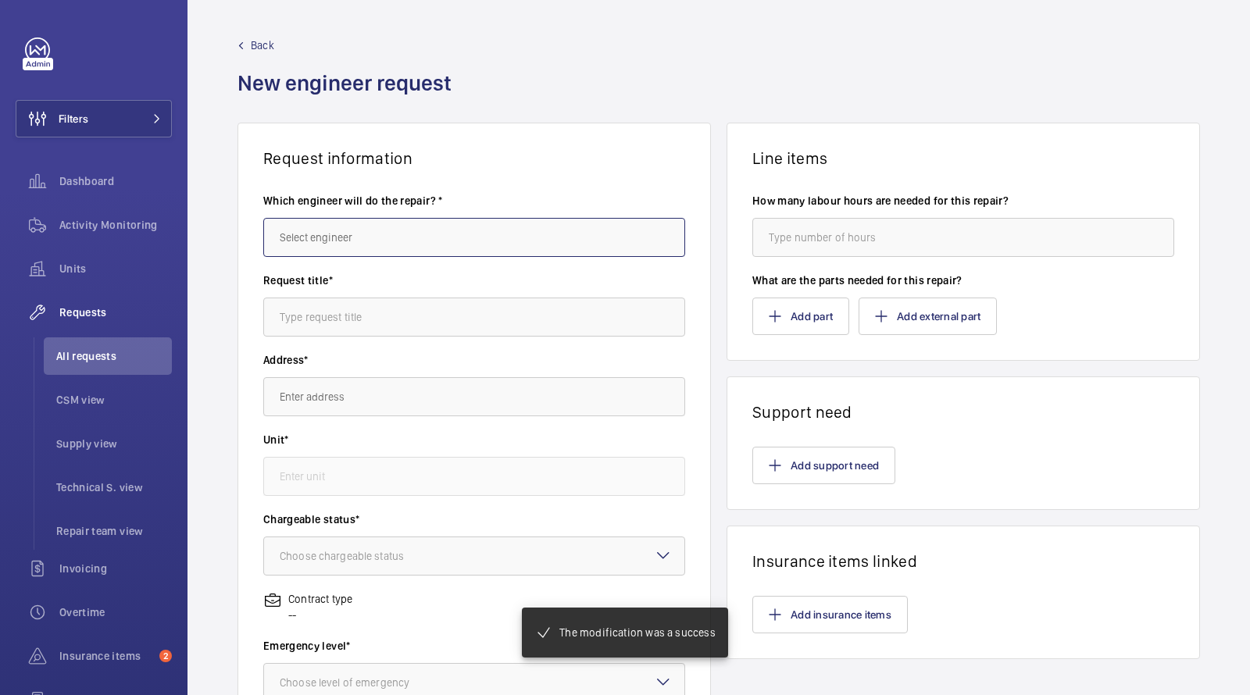
click at [365, 247] on input "text" at bounding box center [474, 237] width 422 height 39
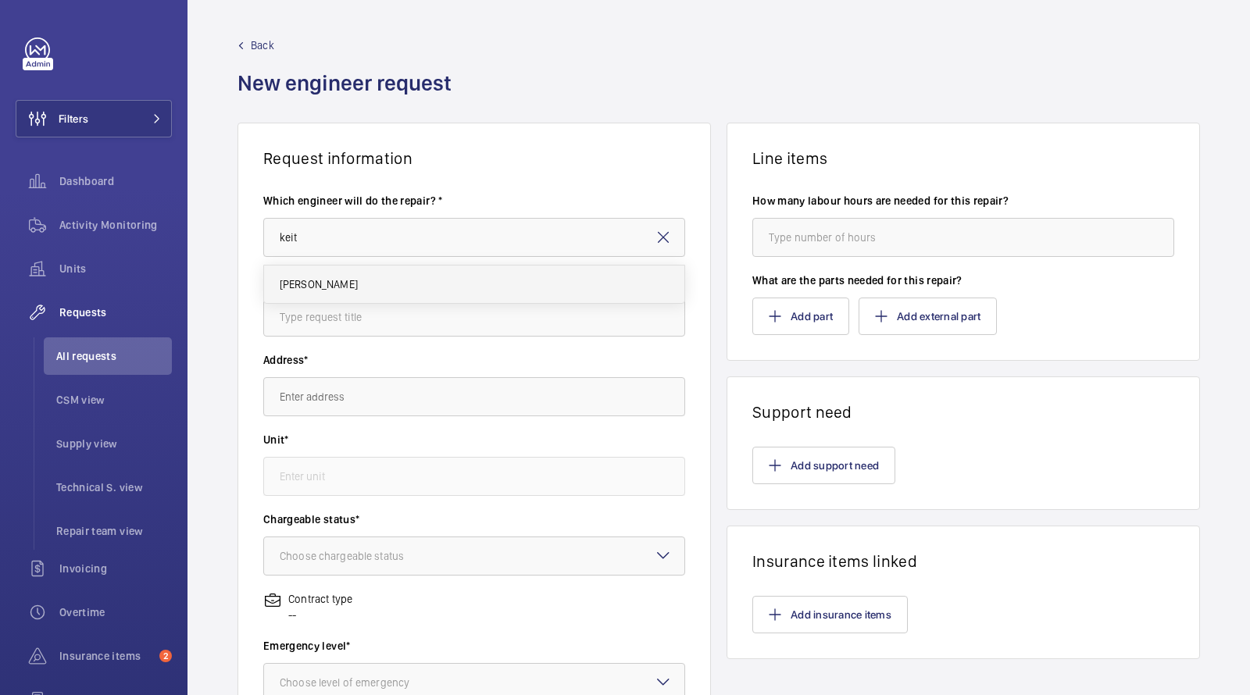
click at [347, 273] on mat-option "[PERSON_NAME]" at bounding box center [474, 284] width 421 height 37
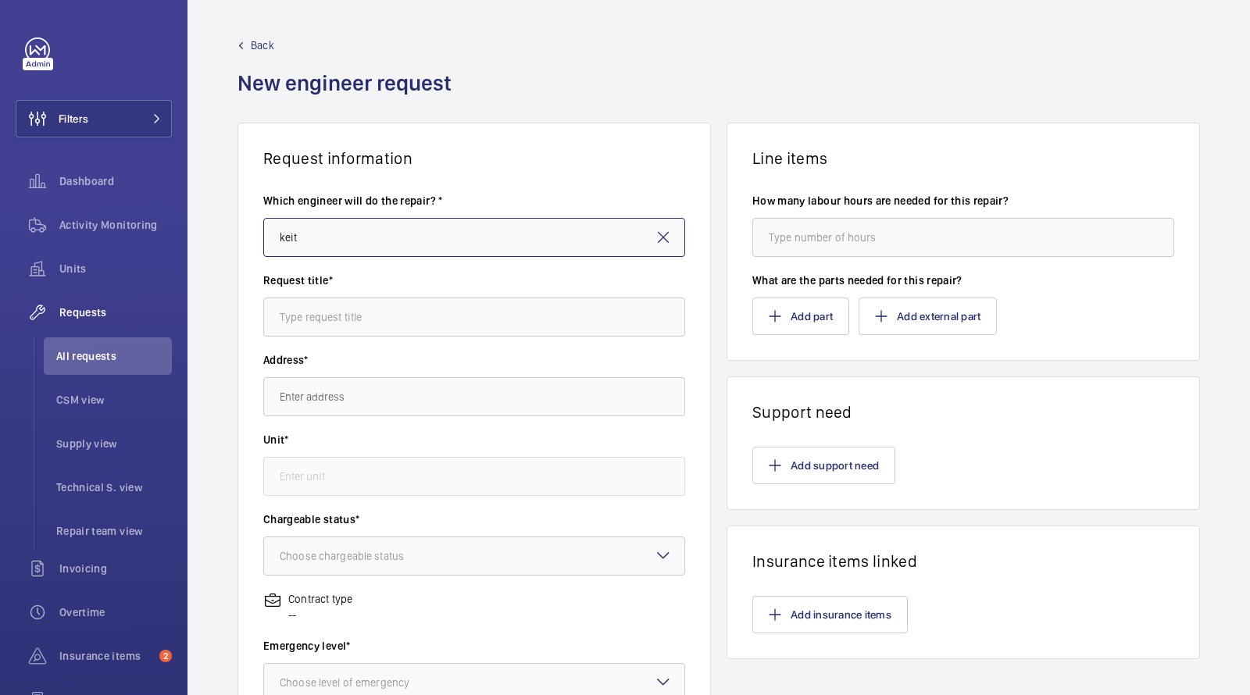
type input "[PERSON_NAME]"
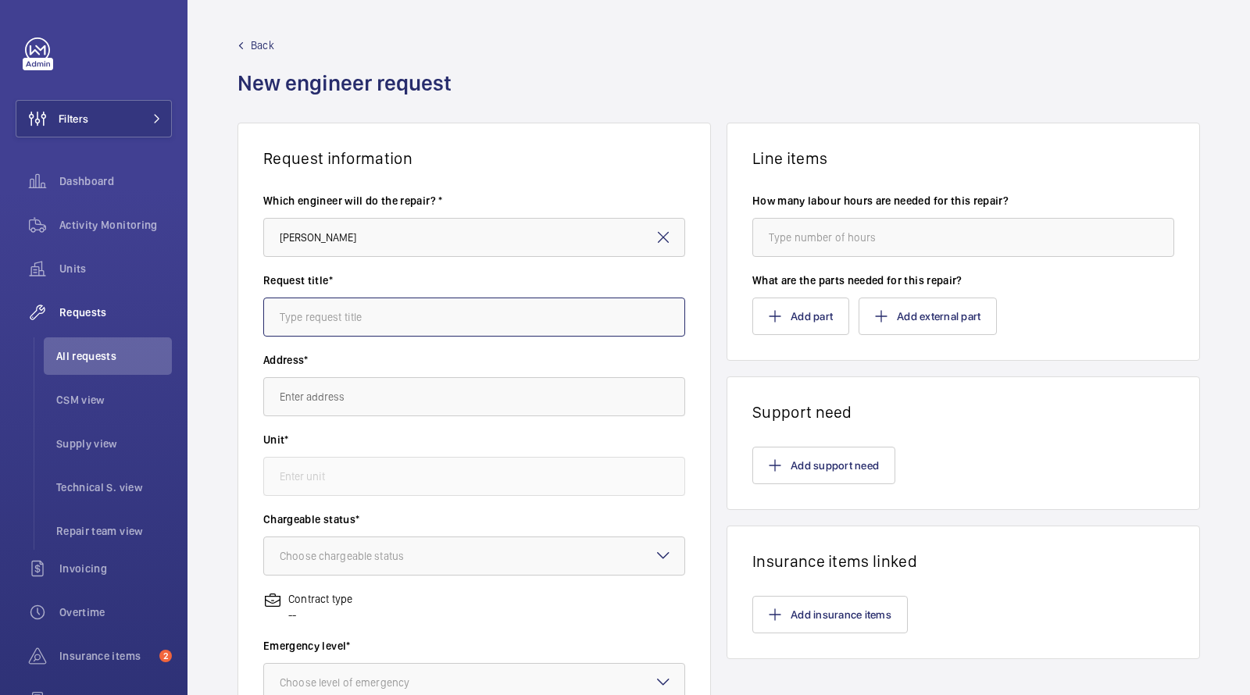
click at [336, 305] on input "text" at bounding box center [474, 317] width 422 height 39
type input "autodialler and sim"
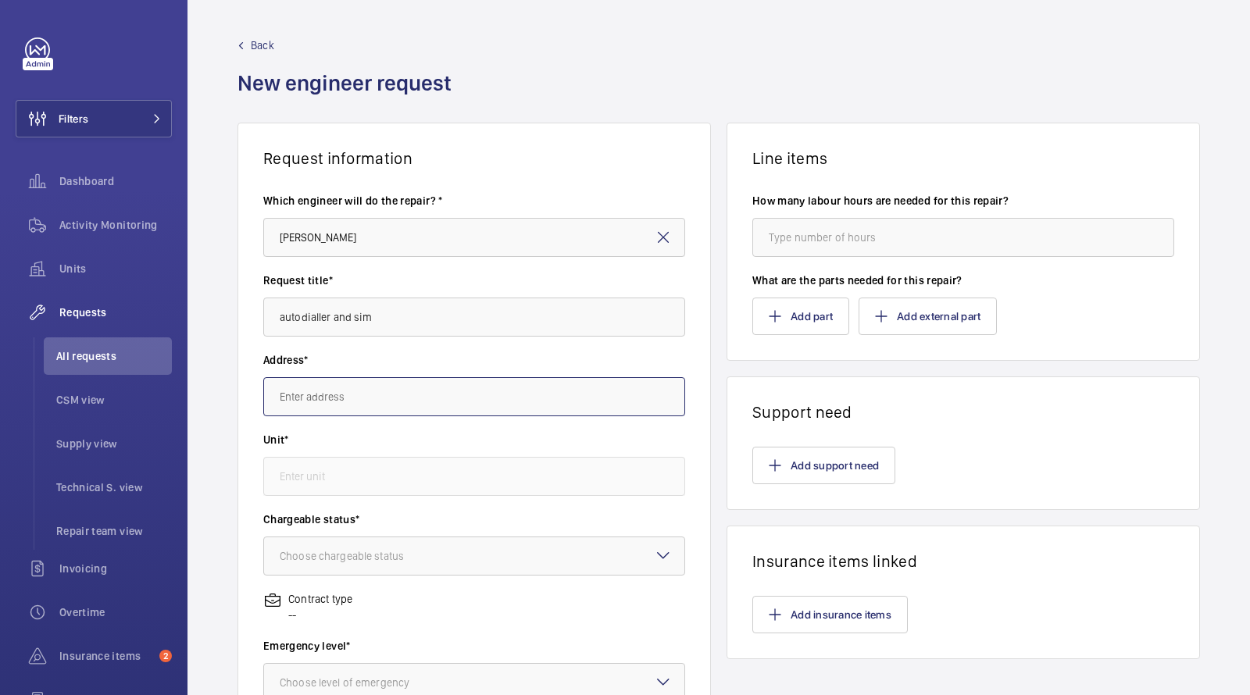
click at [312, 390] on input "text" at bounding box center [474, 396] width 422 height 39
paste input "[STREET_ADDRESS]"
drag, startPoint x: 453, startPoint y: 401, endPoint x: 175, endPoint y: 380, distance: 278.8
click at [177, 380] on mat-sidenav-content "Filters Dashboard Activity Monitoring Units Requests All requests CSM view Supp…" at bounding box center [625, 347] width 1250 height 695
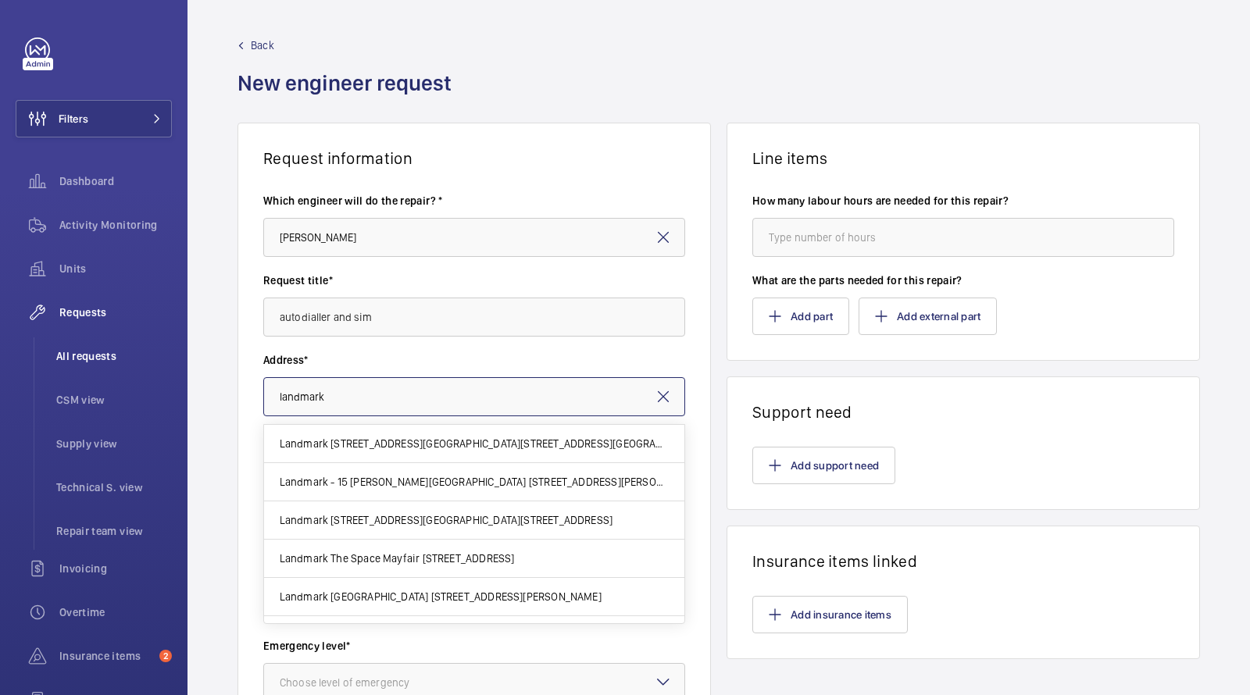
drag, startPoint x: 363, startPoint y: 392, endPoint x: 132, endPoint y: 334, distance: 238.3
click at [141, 345] on mat-sidenav-content "Filters Dashboard Activity Monitoring Units Requests All requests CSM view Supp…" at bounding box center [625, 347] width 1250 height 695
click at [385, 401] on input "landmark" at bounding box center [474, 396] width 422 height 39
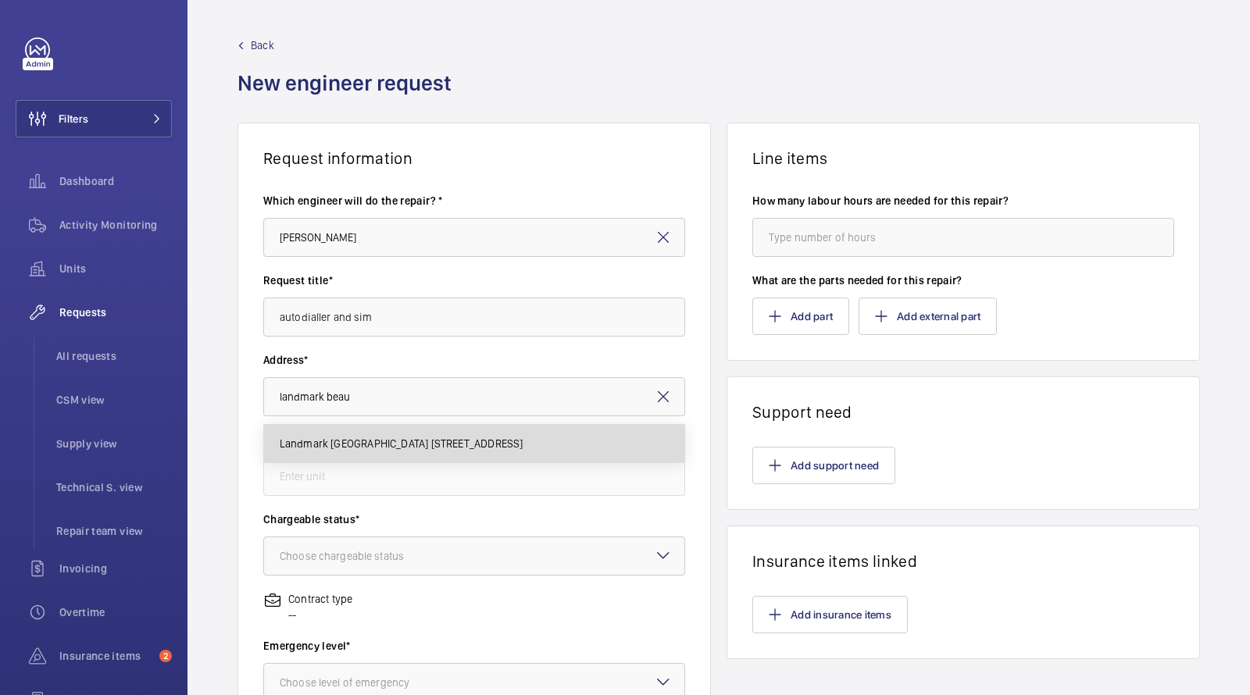
click at [404, 431] on mat-option "Landmark [GEOGRAPHIC_DATA] [STREET_ADDRESS]" at bounding box center [474, 443] width 421 height 37
type input "Landmark [GEOGRAPHIC_DATA] [STREET_ADDRESS]"
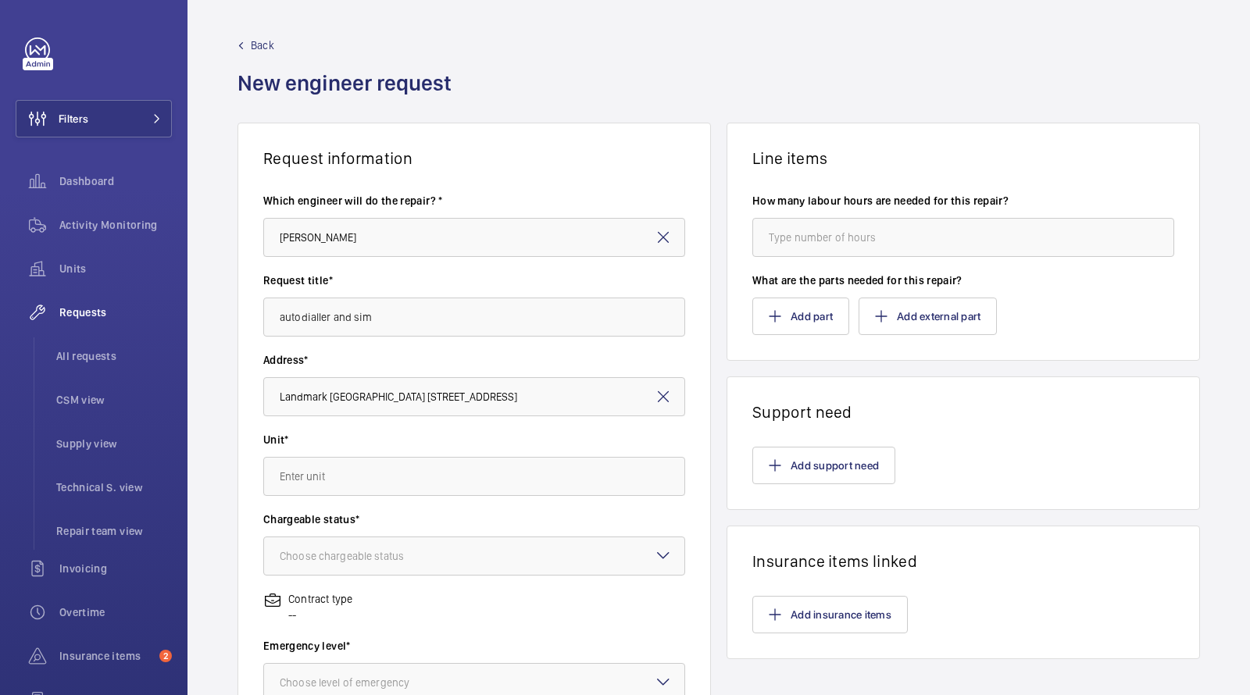
click at [369, 495] on div at bounding box center [474, 476] width 422 height 39
click at [369, 490] on input "text" at bounding box center [474, 476] width 422 height 39
paste input "[STREET_ADDRESS]"
type input "[STREET_ADDRESS]"
click at [665, 395] on mat-icon at bounding box center [663, 396] width 19 height 19
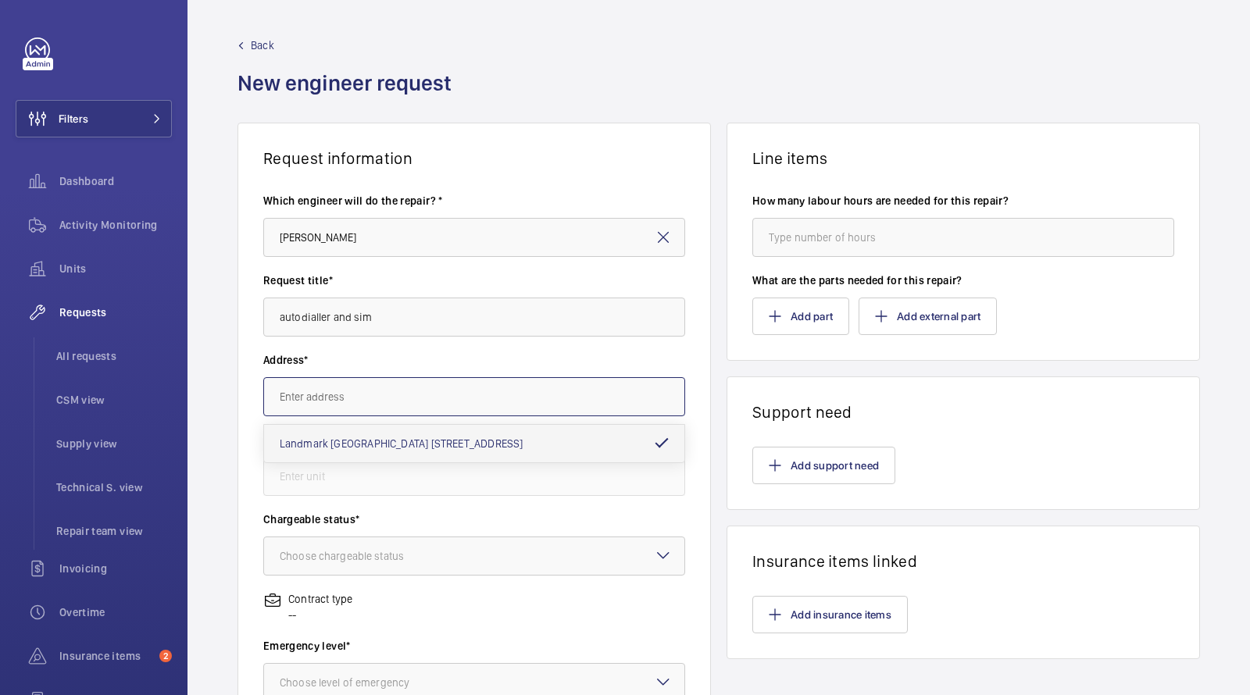
click at [604, 395] on input "text" at bounding box center [474, 396] width 422 height 39
click at [455, 447] on span "Landmark The Space Mayfair [STREET_ADDRESS]" at bounding box center [397, 444] width 235 height 16
type input "Landmark The Space Mayfair [STREET_ADDRESS]"
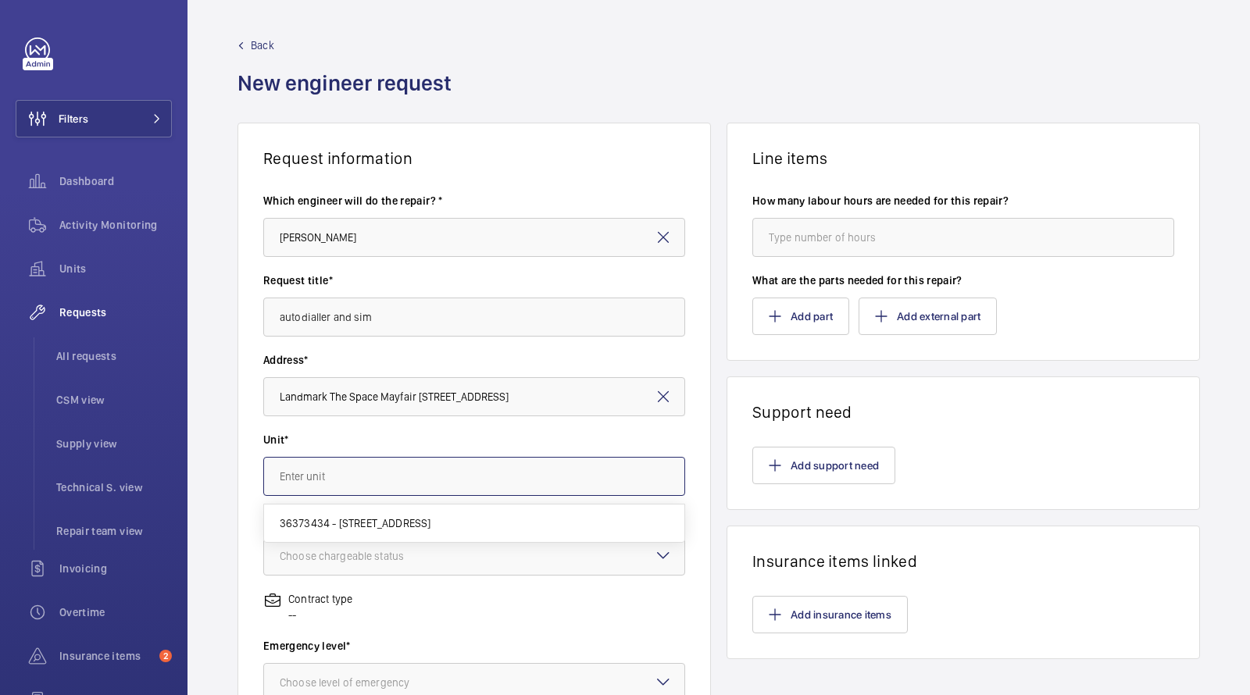
click at [422, 477] on input "text" at bounding box center [474, 476] width 422 height 39
click at [413, 508] on mat-option "36373434 - [STREET_ADDRESS]" at bounding box center [474, 522] width 421 height 37
type input "36373434 - [STREET_ADDRESS]"
click at [400, 552] on div "Choose chargeable status" at bounding box center [361, 556] width 163 height 16
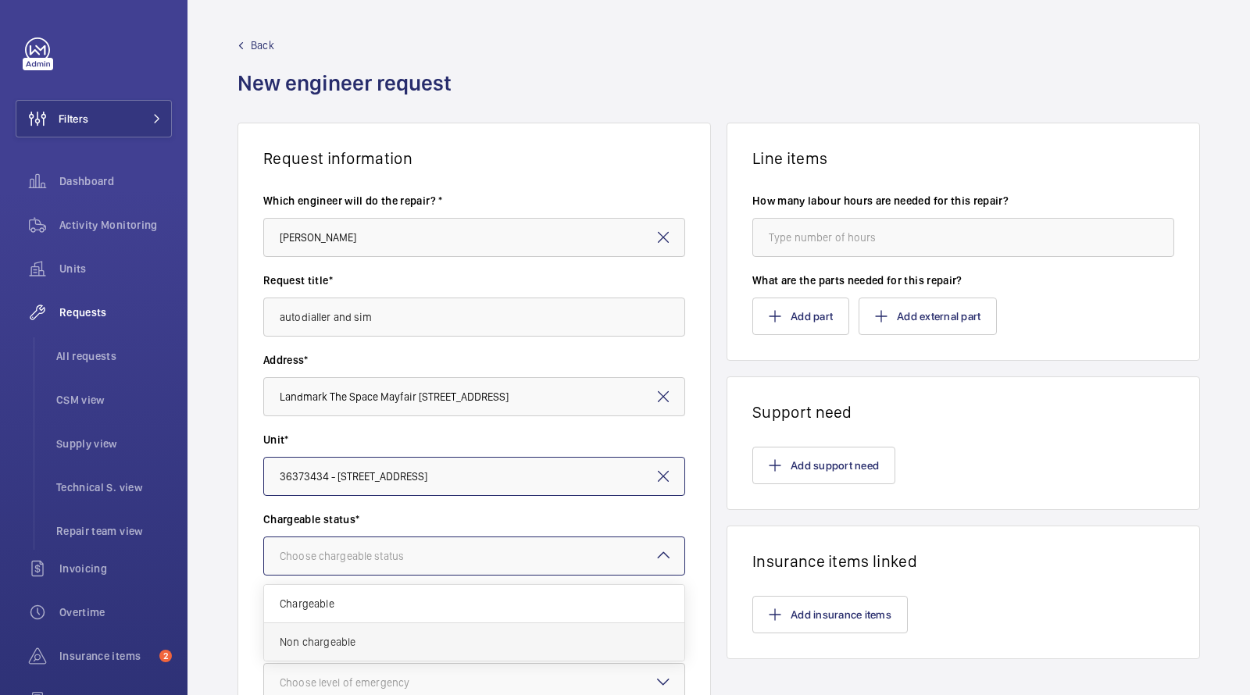
click at [380, 640] on span "Non chargeable" at bounding box center [474, 642] width 389 height 16
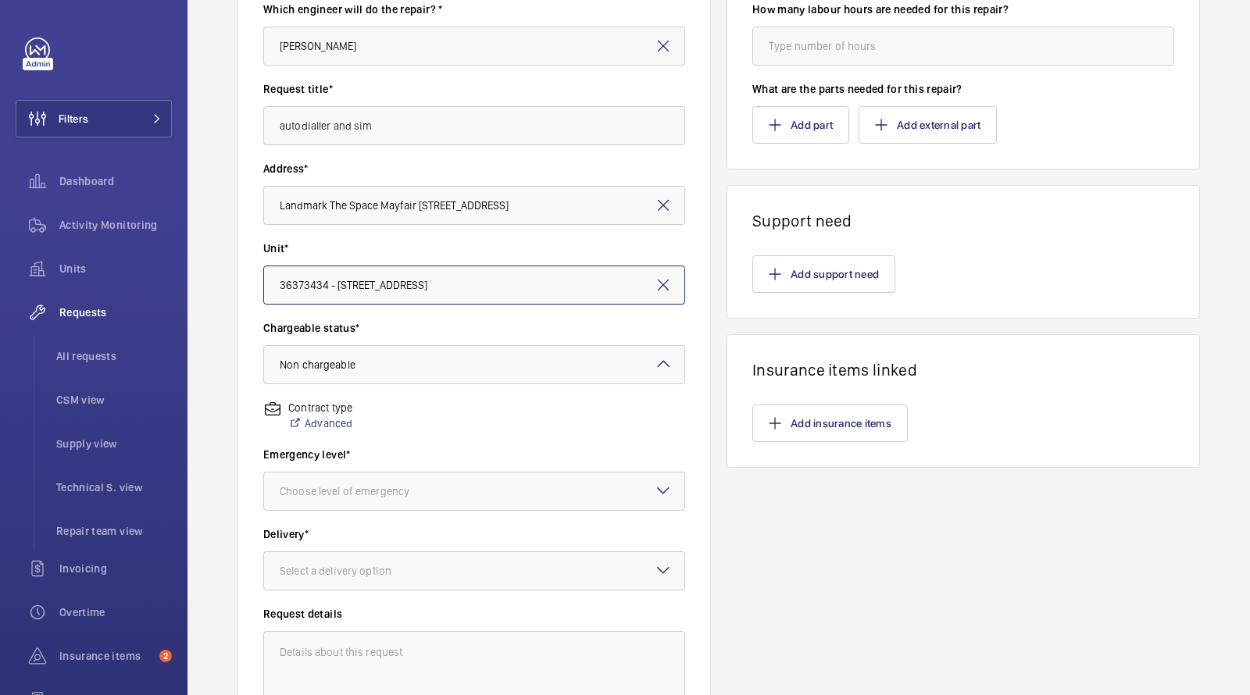
scroll to position [215, 0]
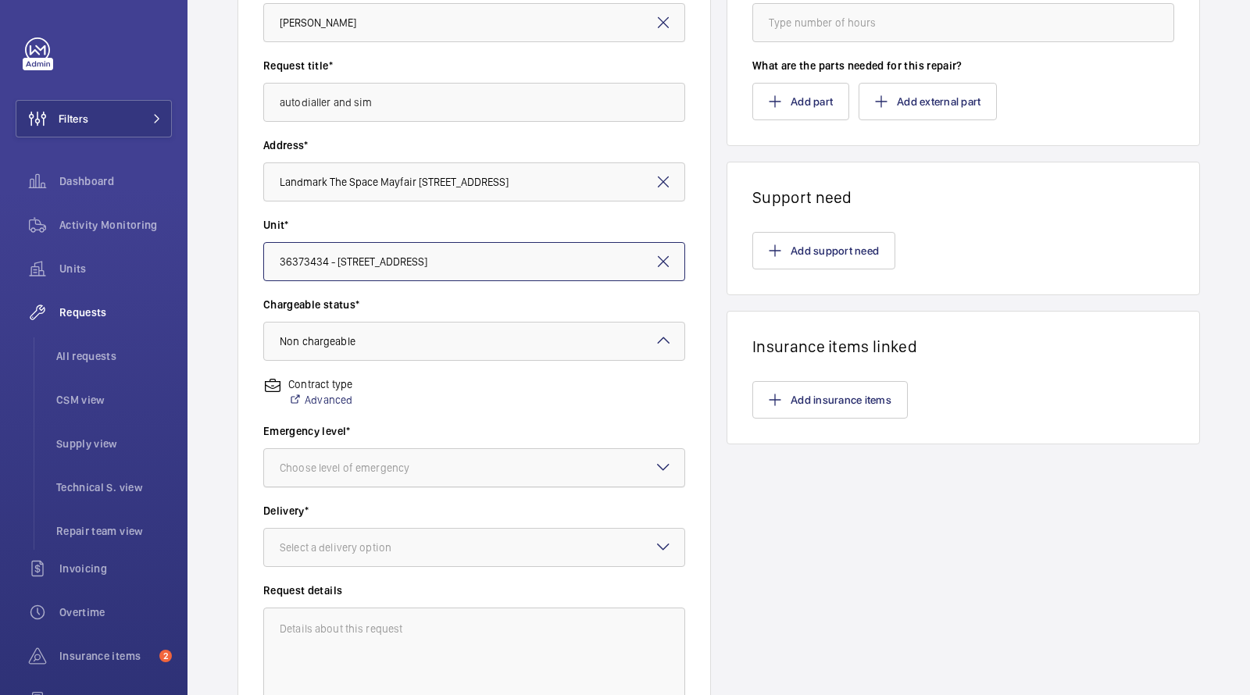
click at [383, 458] on div at bounding box center [474, 467] width 420 height 37
click at [339, 551] on span "This week" at bounding box center [474, 554] width 389 height 16
click at [356, 524] on wm-front-input-dropdown "Delivery* Select a delivery option" at bounding box center [474, 535] width 422 height 64
click at [355, 544] on div "Select a delivery option" at bounding box center [355, 548] width 151 height 16
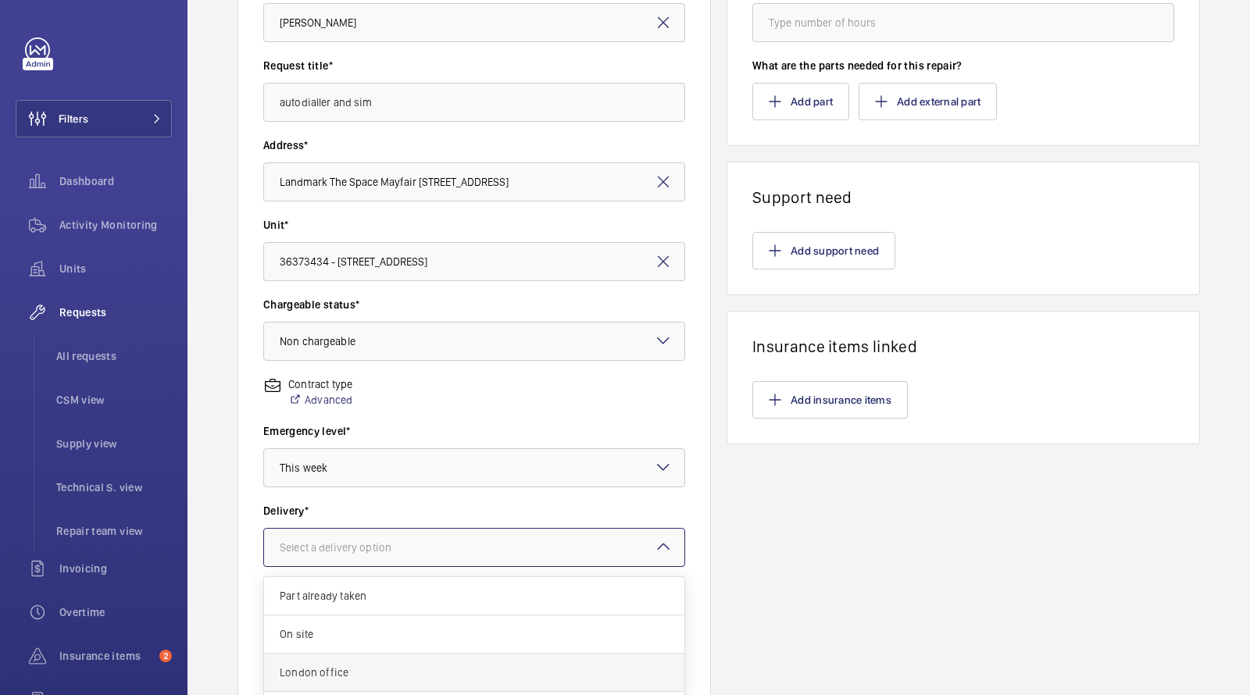
click at [349, 668] on span "London office" at bounding box center [474, 673] width 389 height 16
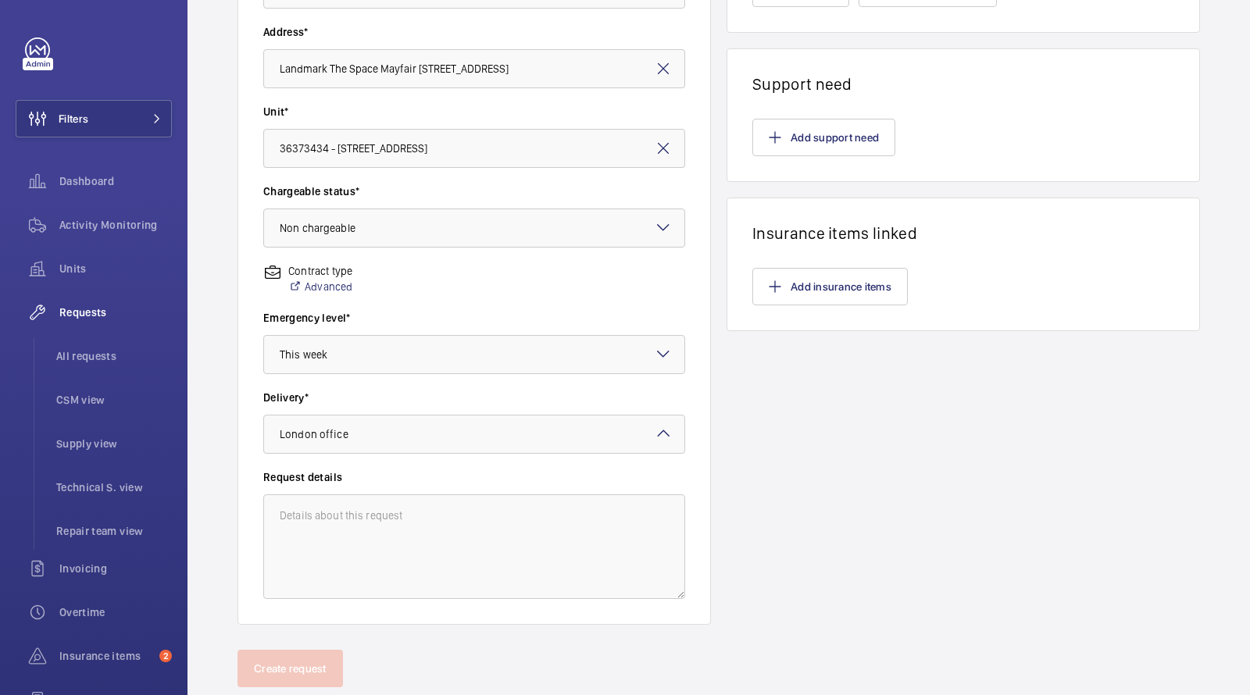
scroll to position [340, 0]
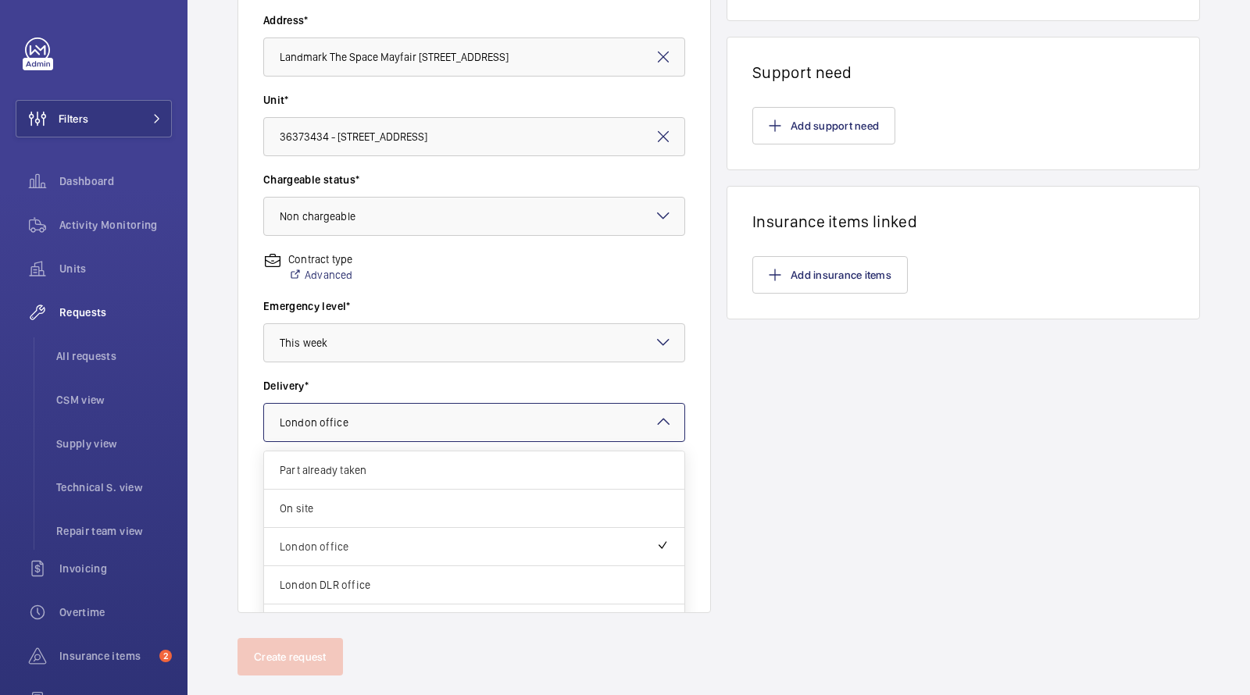
click at [359, 426] on div "× London office" at bounding box center [334, 423] width 108 height 16
click at [348, 539] on span "London office" at bounding box center [468, 547] width 376 height 16
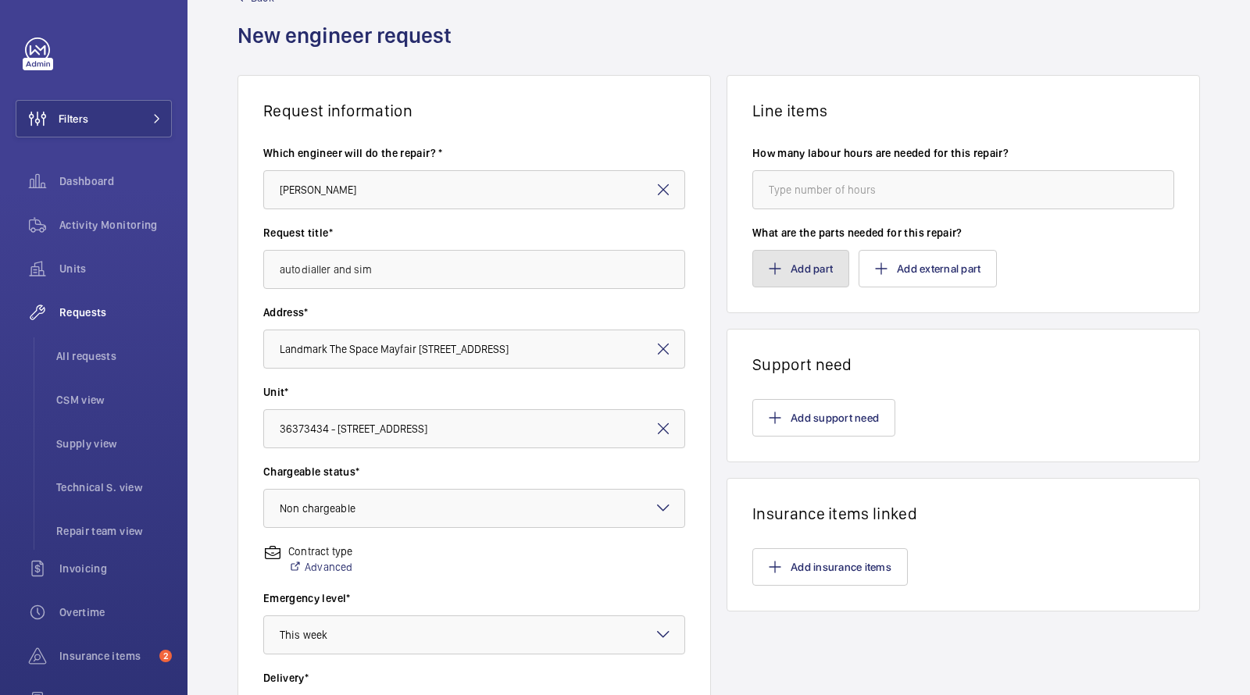
click at [826, 266] on button "Add part" at bounding box center [800, 268] width 97 height 37
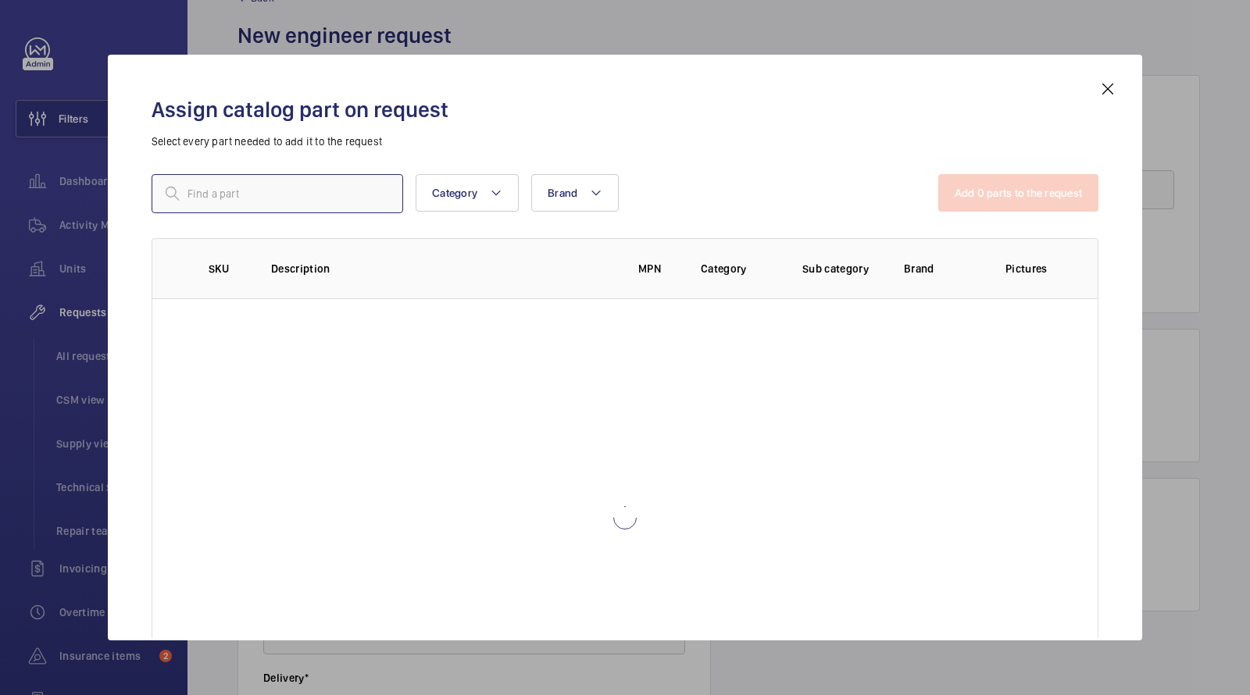
click at [299, 194] on input "text" at bounding box center [277, 193] width 251 height 39
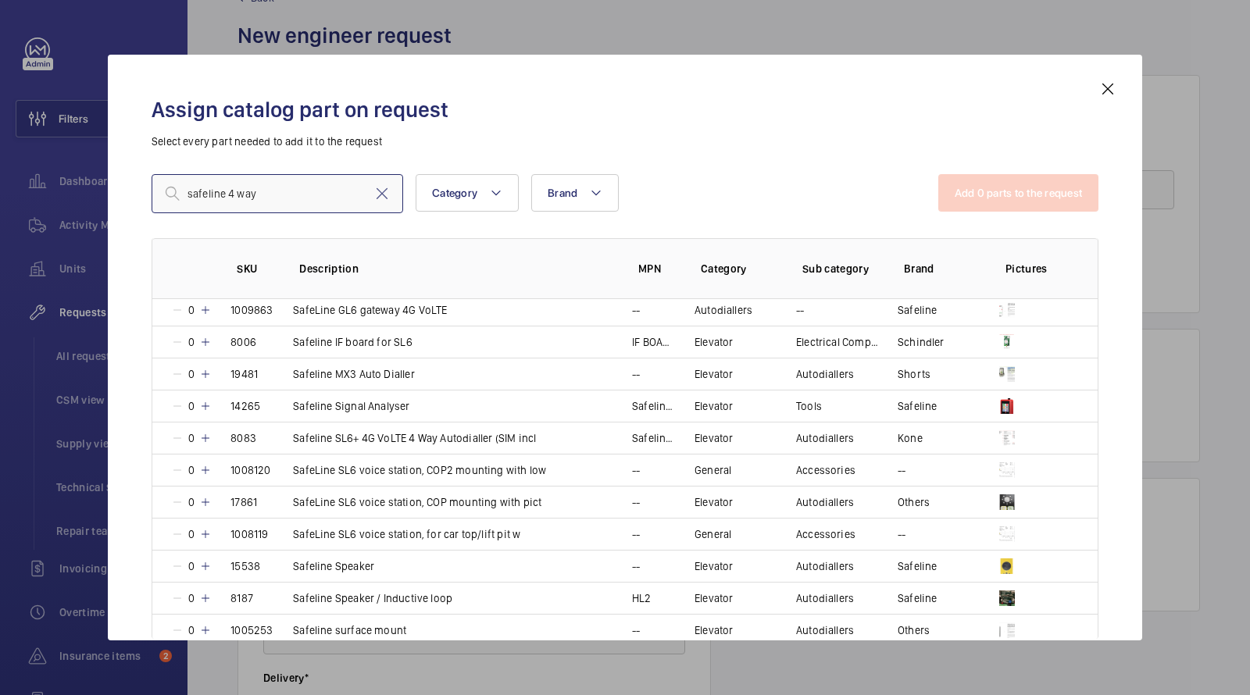
scroll to position [611, 0]
type input "safeline 4 way"
click at [430, 432] on p "Safeline SL6+ 4G VoLTE 4 Way Autodialler (SIM incl" at bounding box center [414, 440] width 243 height 16
click at [988, 195] on button "Add 1 parts to the request" at bounding box center [1019, 192] width 159 height 37
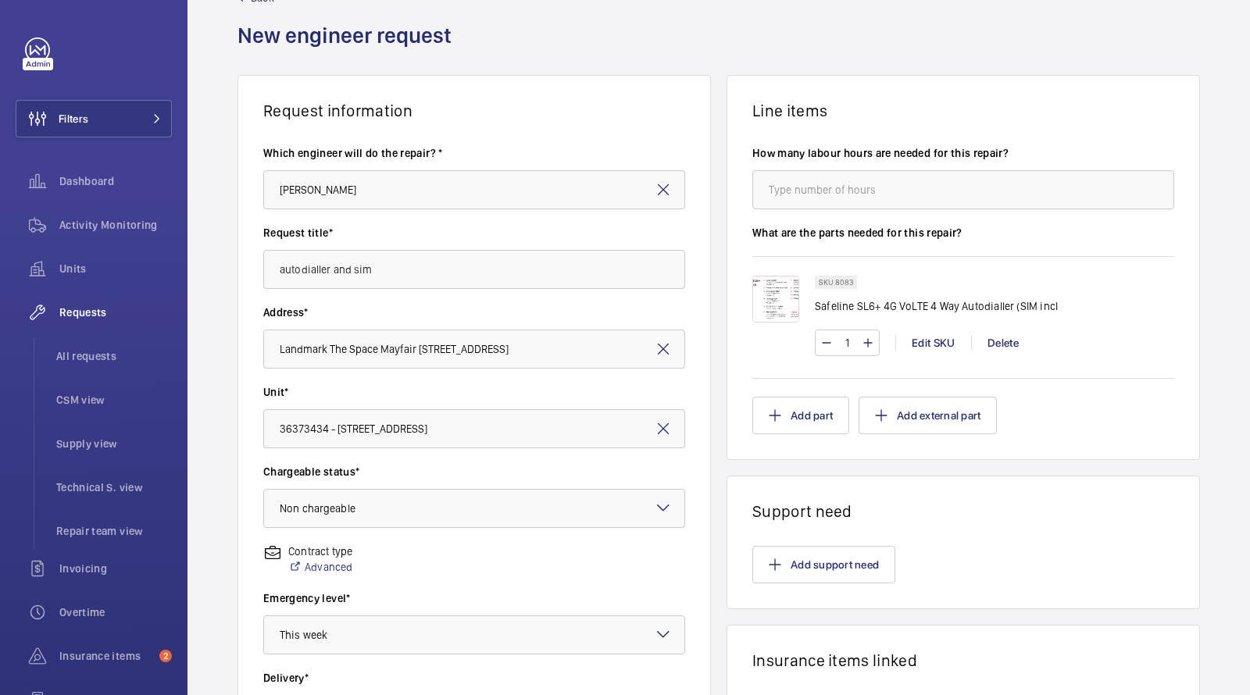
scroll to position [369, 0]
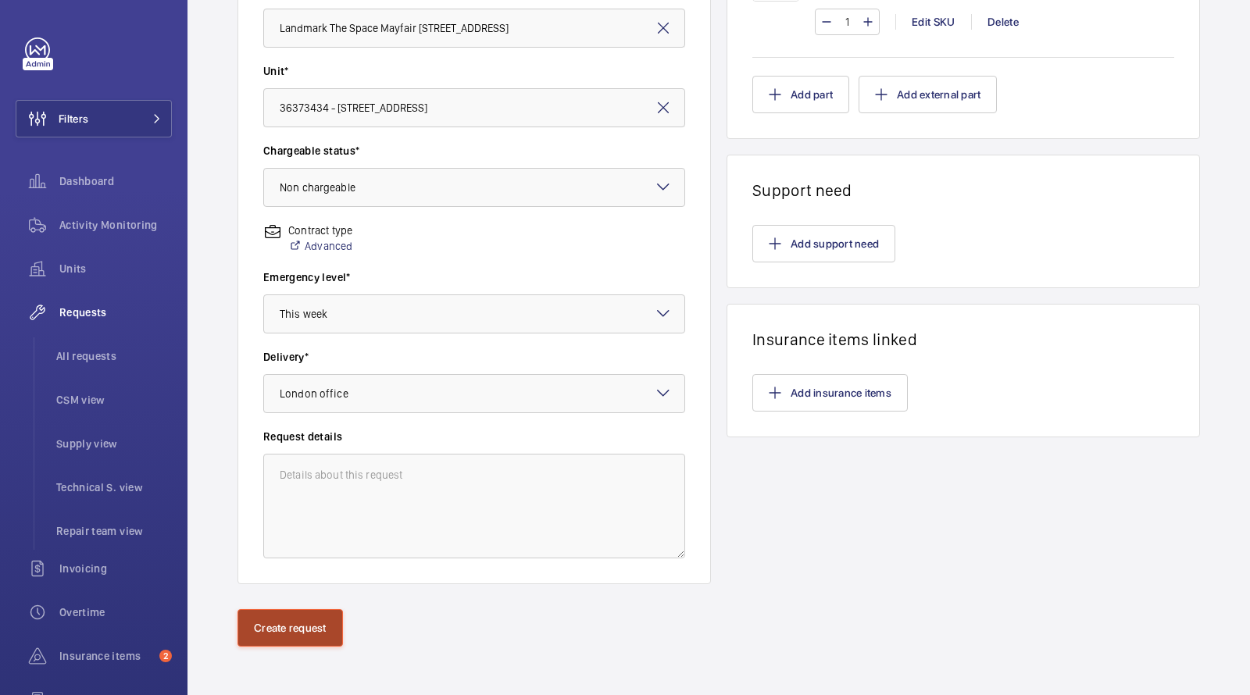
click at [291, 621] on button "Create request" at bounding box center [289, 627] width 105 height 37
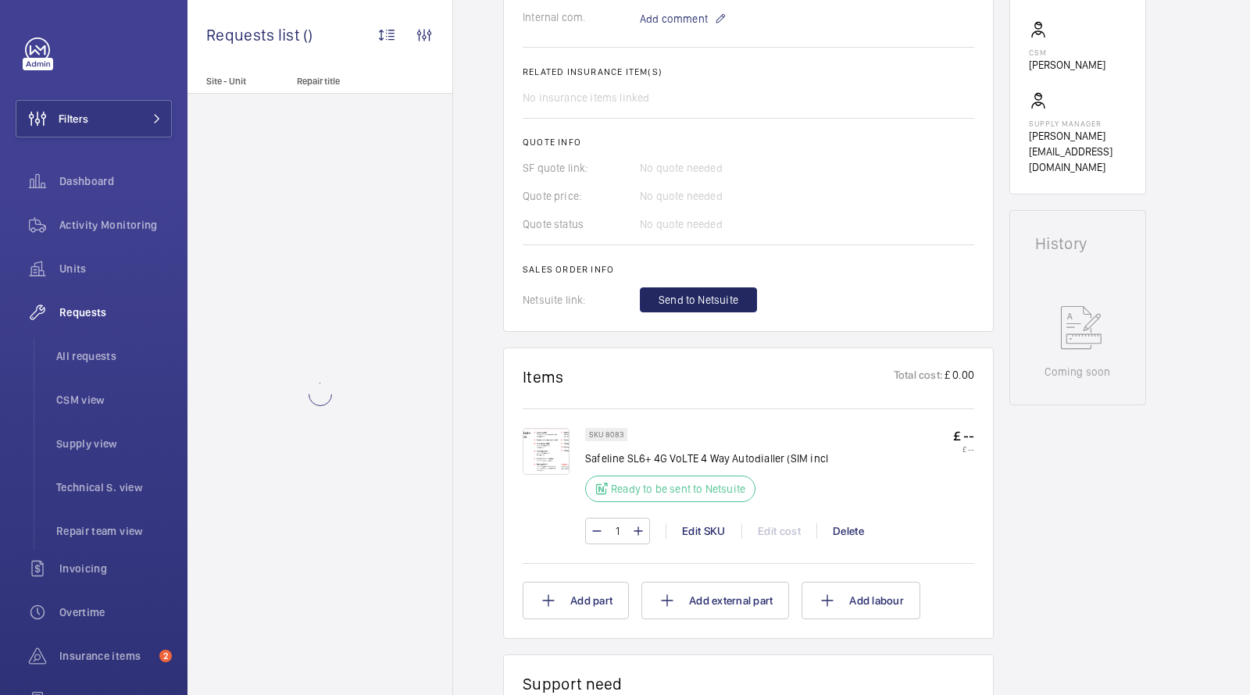
scroll to position [450, 0]
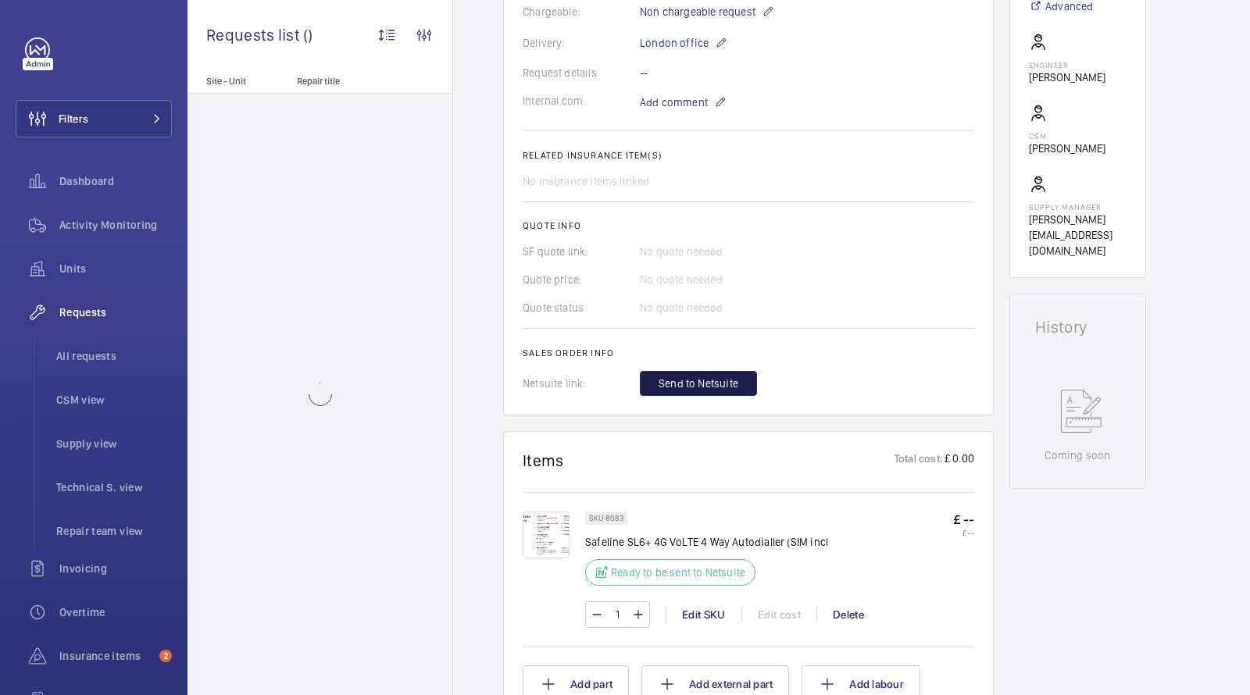
click at [710, 384] on span "Send to Netsuite" at bounding box center [698, 384] width 80 height 16
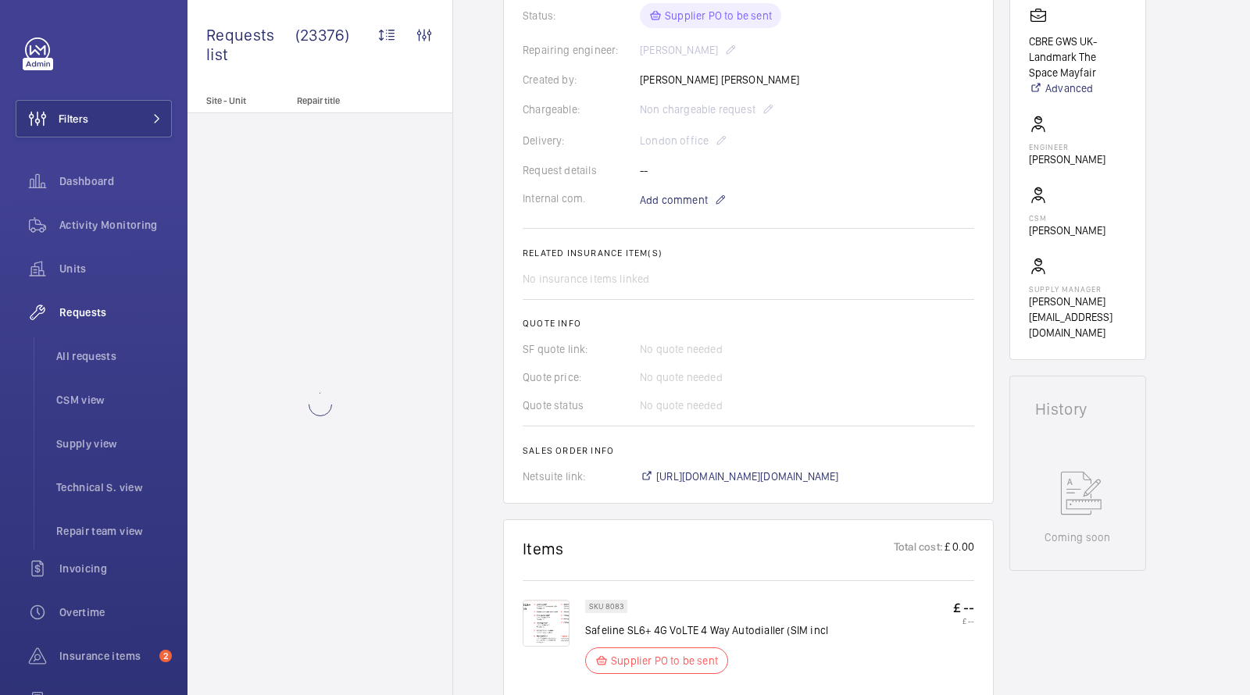
scroll to position [516, 0]
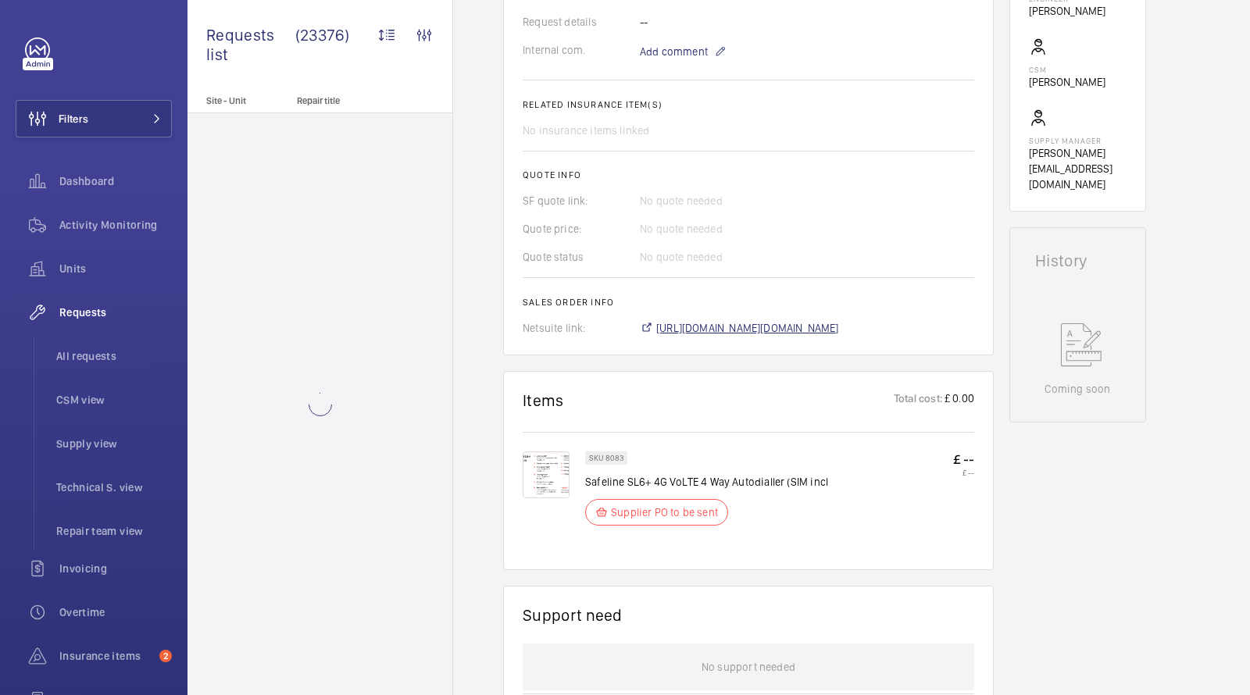
click at [683, 320] on span "[URL][DOMAIN_NAME][DOMAIN_NAME]" at bounding box center [747, 328] width 183 height 16
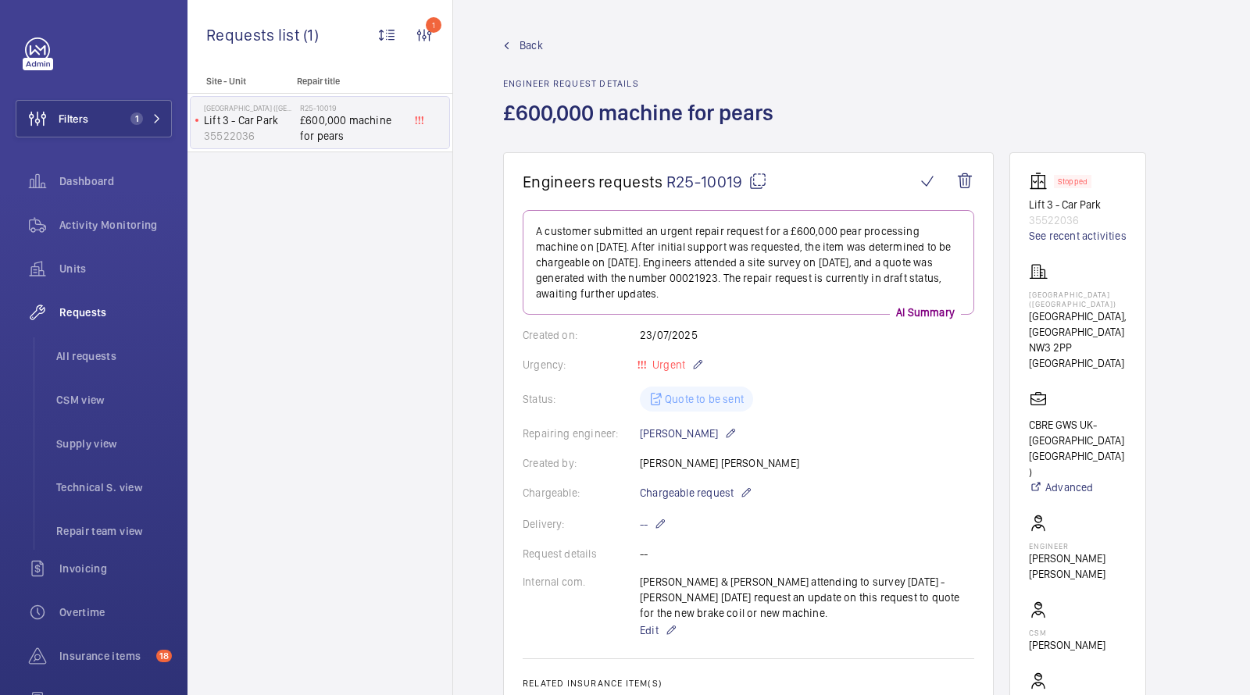
click at [529, 50] on span "Back" at bounding box center [530, 45] width 23 height 16
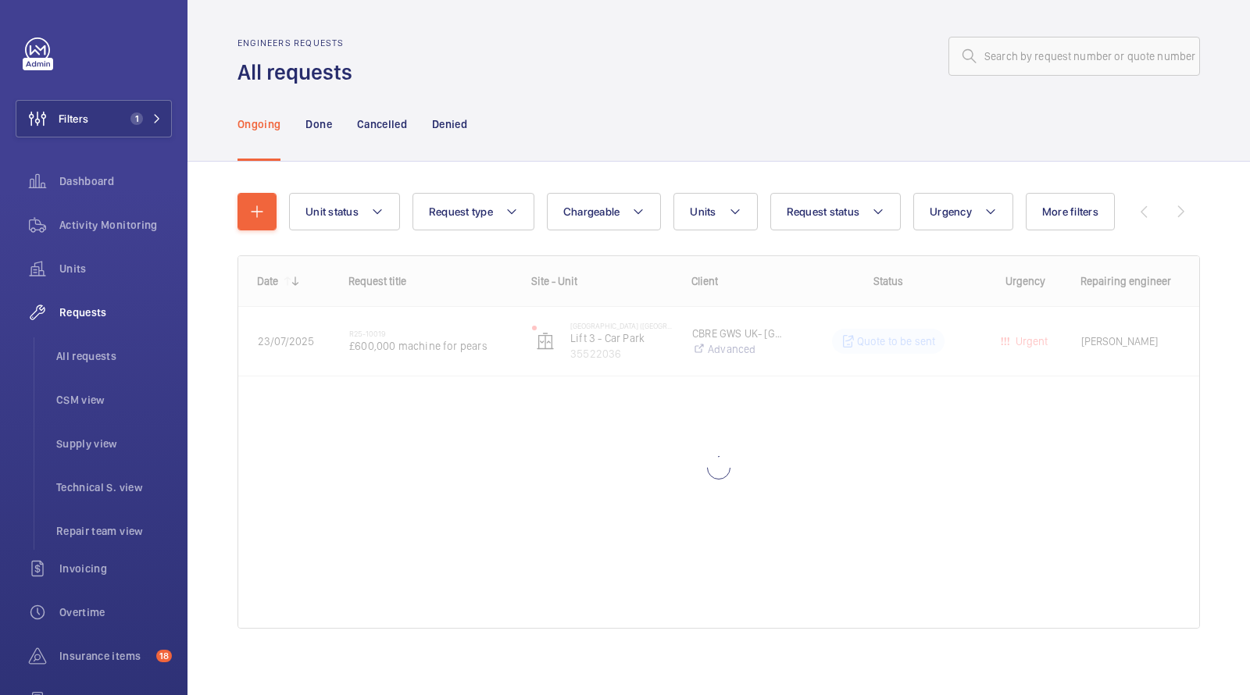
click at [530, 45] on div at bounding box center [781, 55] width 838 height 37
